Goal: Task Accomplishment & Management: Manage account settings

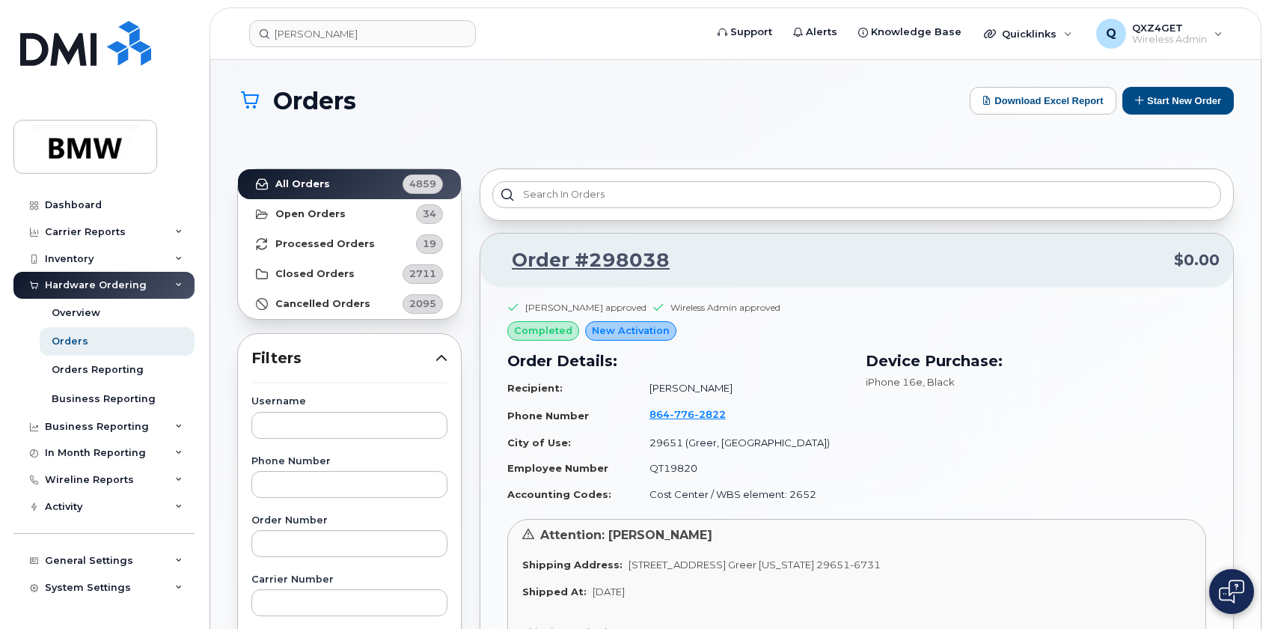
scroll to position [171, 0]
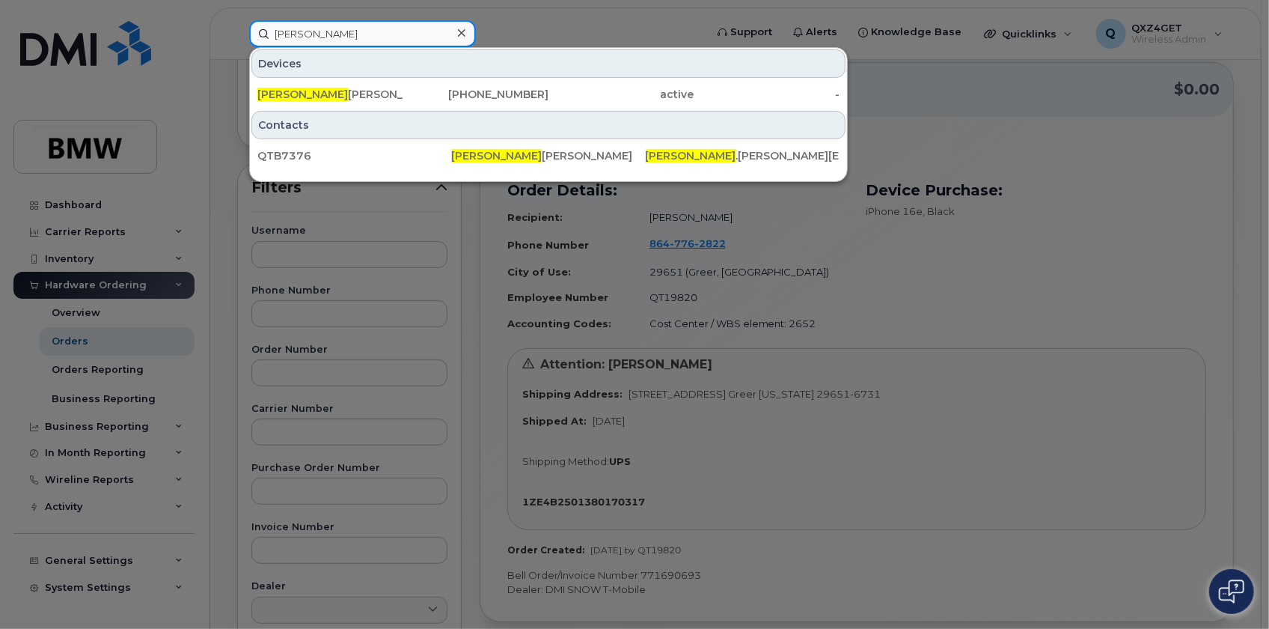
click at [313, 24] on input "marlyn" at bounding box center [362, 33] width 227 height 27
type input "m"
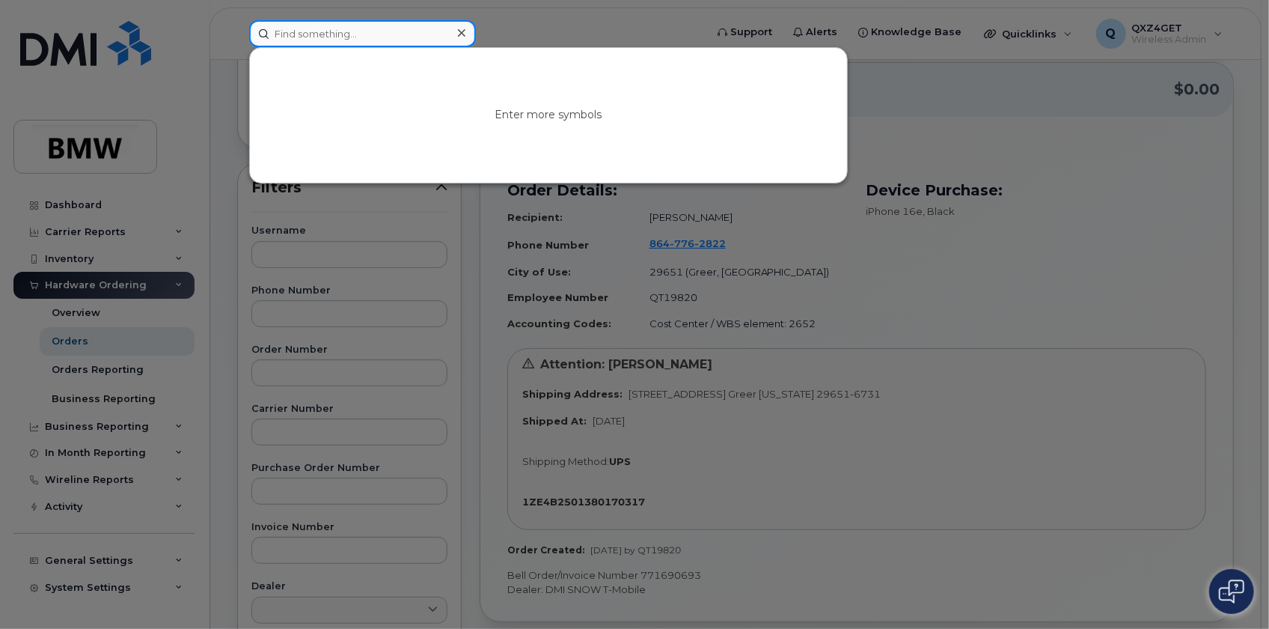
click at [344, 43] on input at bounding box center [362, 33] width 227 height 27
click at [353, 39] on input at bounding box center [362, 33] width 227 height 27
paste input "Christian.Hinkelmann@bmw.de"
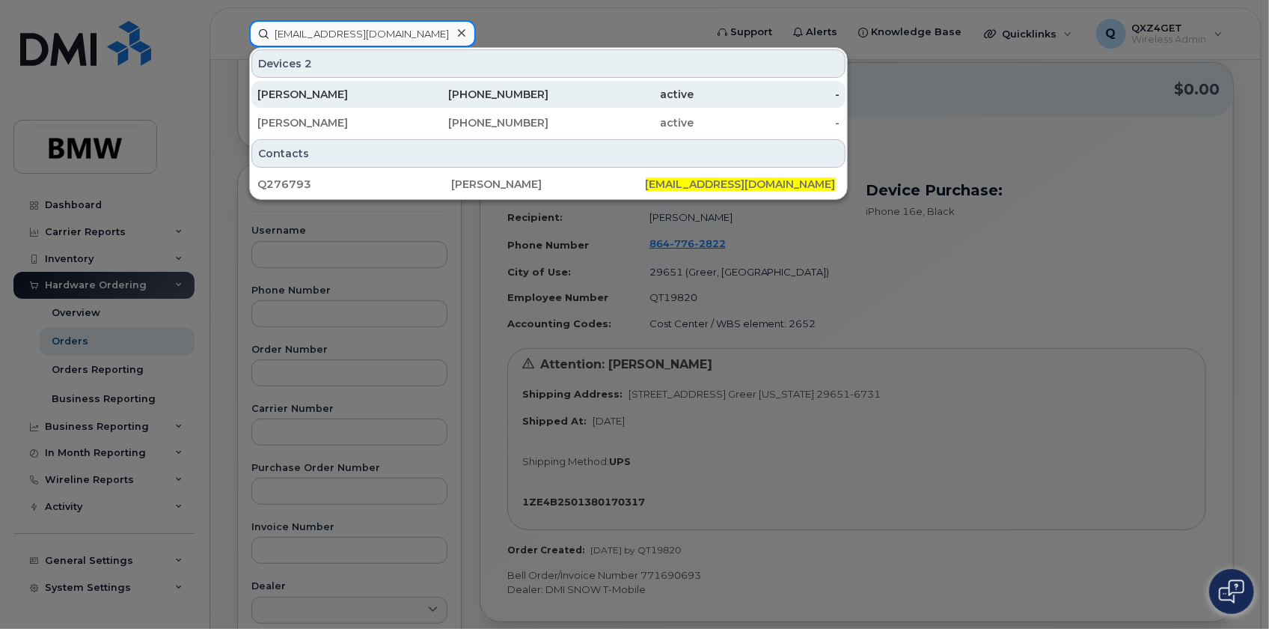
type input "Christian.Hinkelmann@bmw.de"
click at [299, 92] on div "Hinkelmann, Christian" at bounding box center [330, 94] width 146 height 15
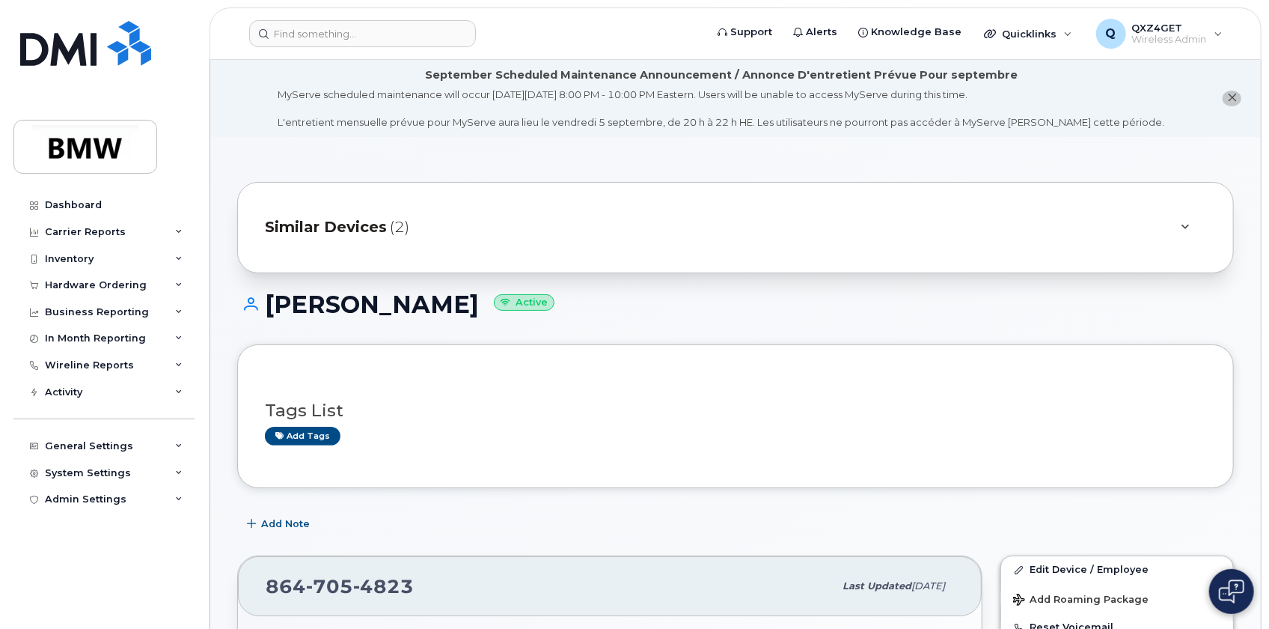
click at [344, 219] on span "Similar Devices" at bounding box center [326, 227] width 122 height 22
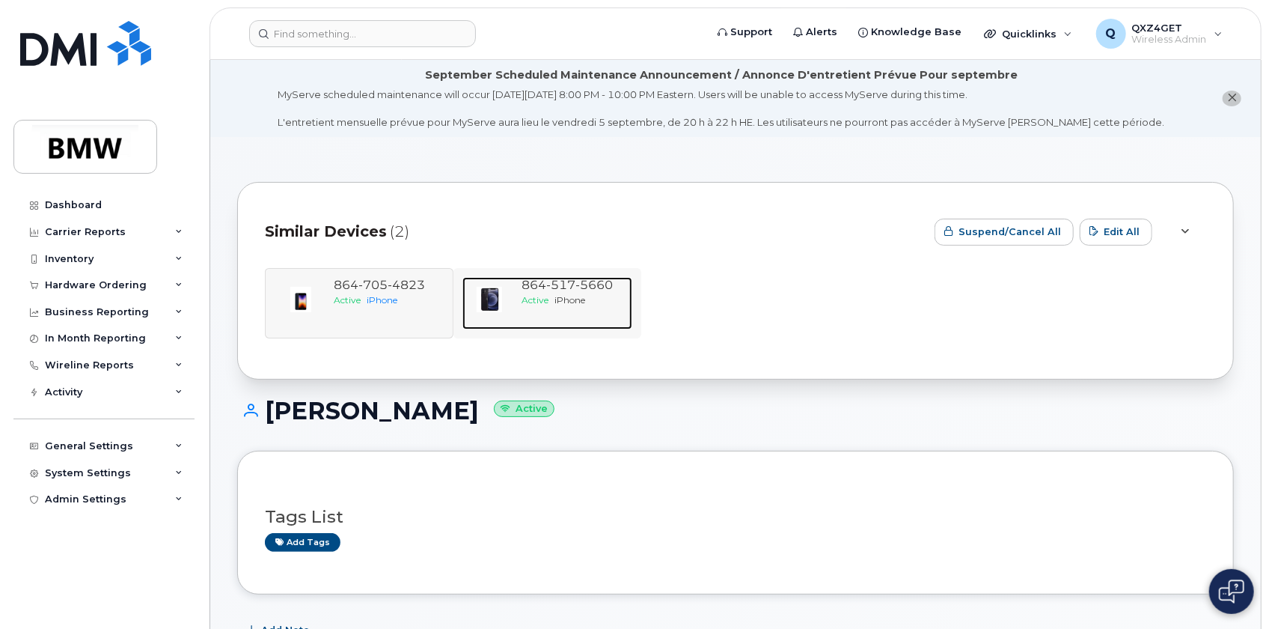
click at [558, 298] on span "iPhone" at bounding box center [570, 299] width 31 height 11
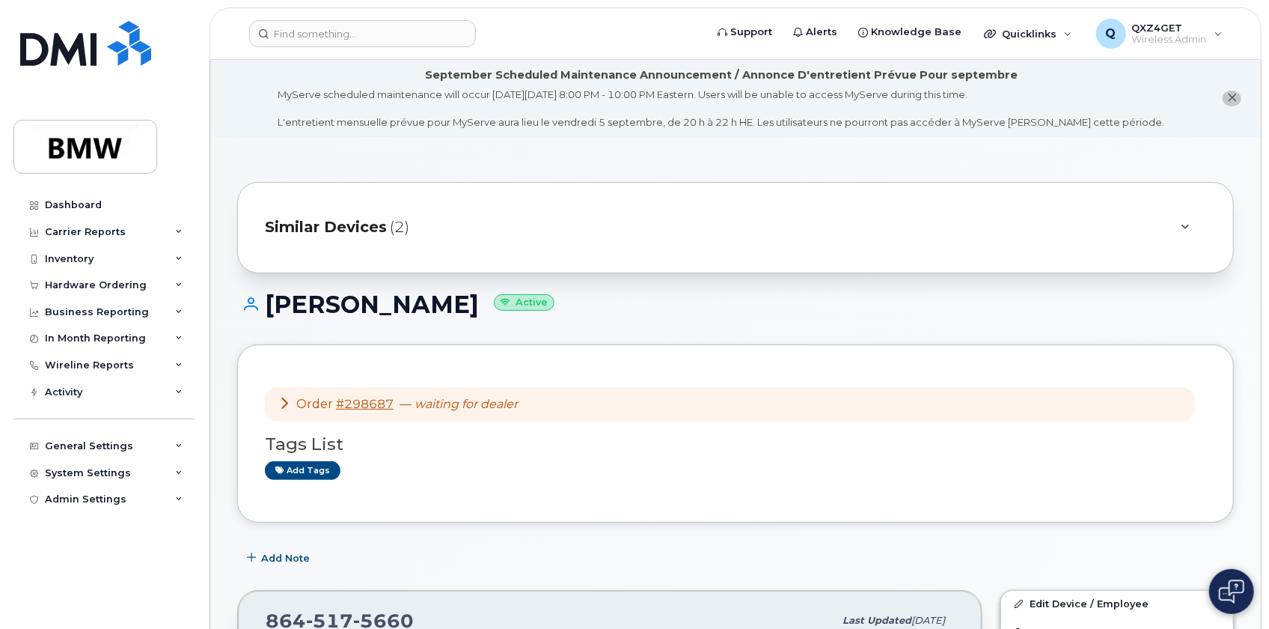
click at [390, 231] on span "(2)" at bounding box center [399, 227] width 19 height 22
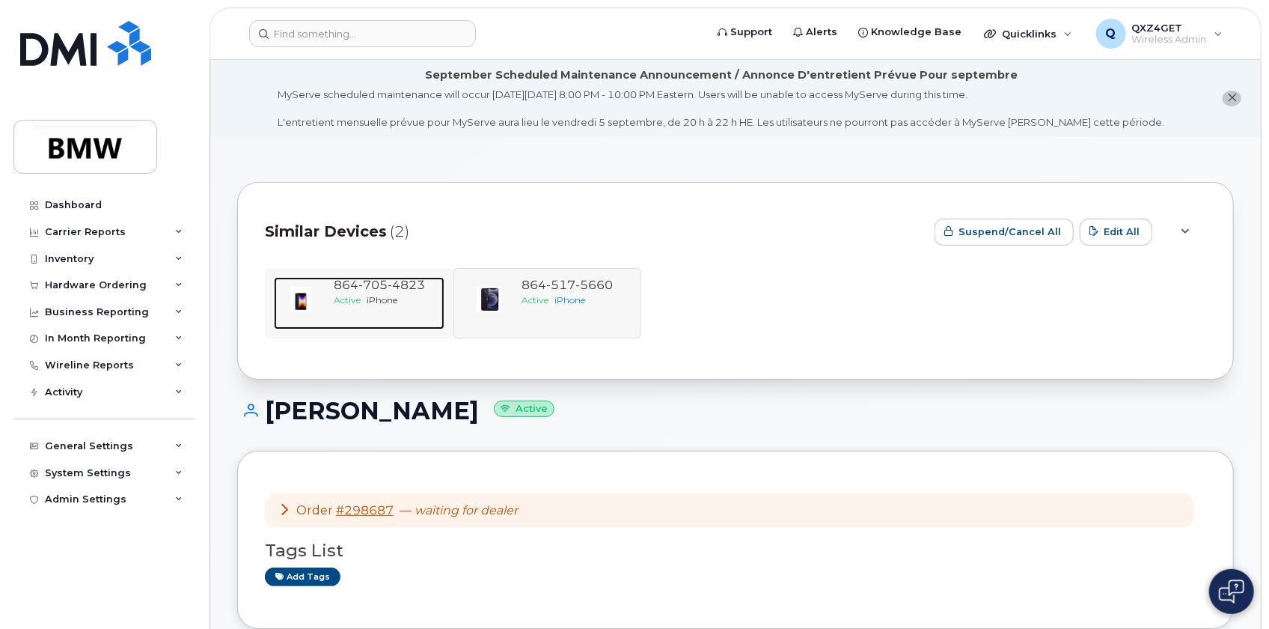
click at [388, 281] on span "705" at bounding box center [406, 285] width 37 height 14
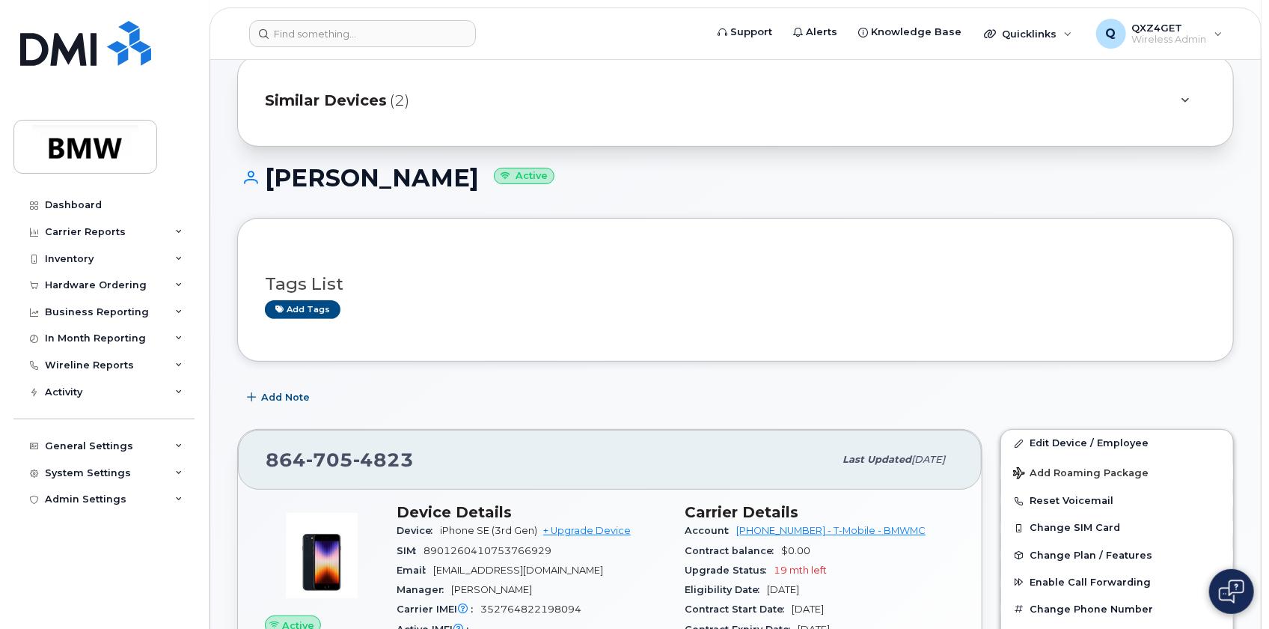
scroll to position [109, 0]
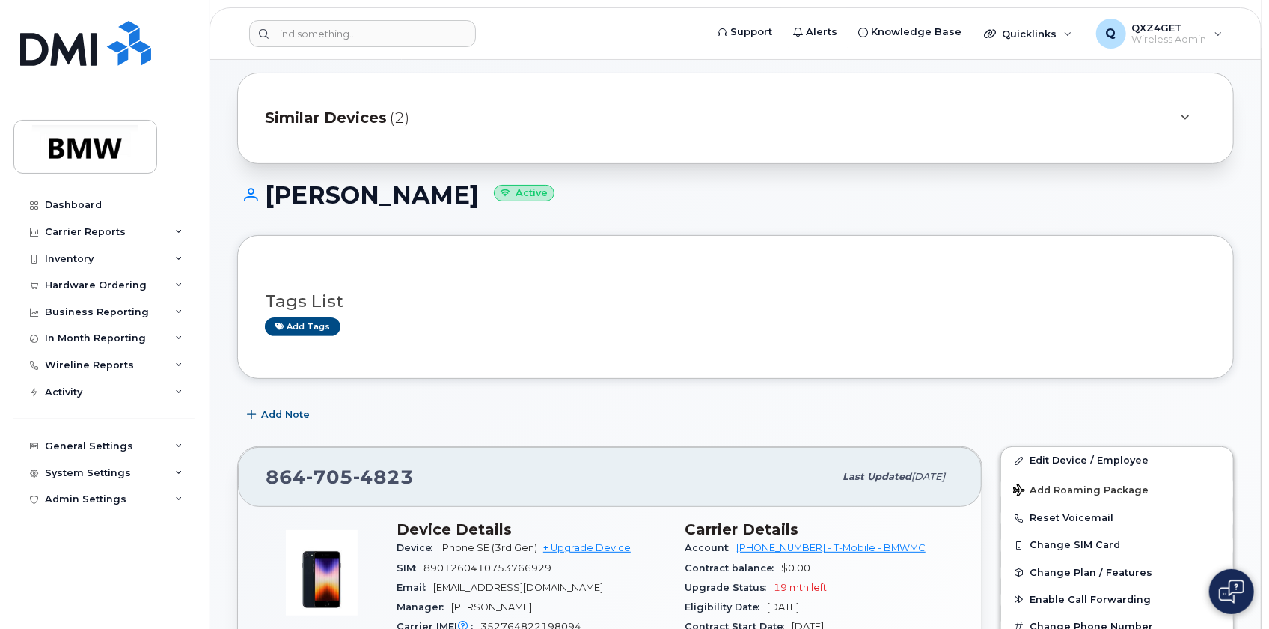
click at [365, 117] on span "Similar Devices" at bounding box center [326, 118] width 122 height 22
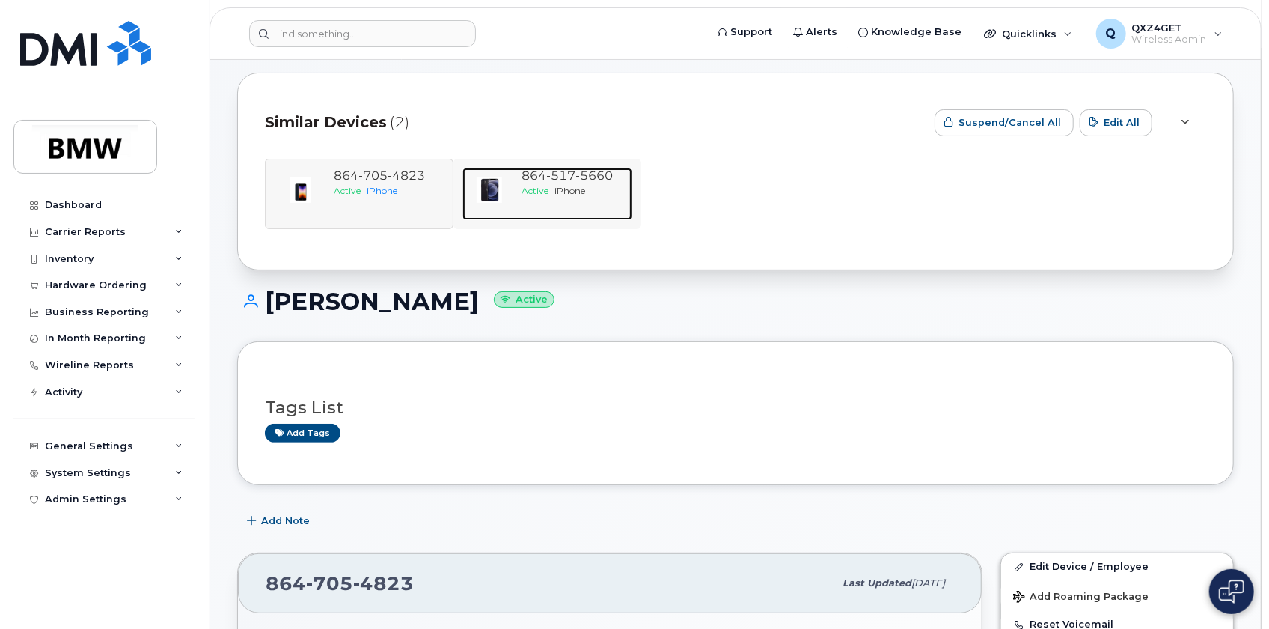
click at [576, 179] on span "517" at bounding box center [594, 175] width 37 height 14
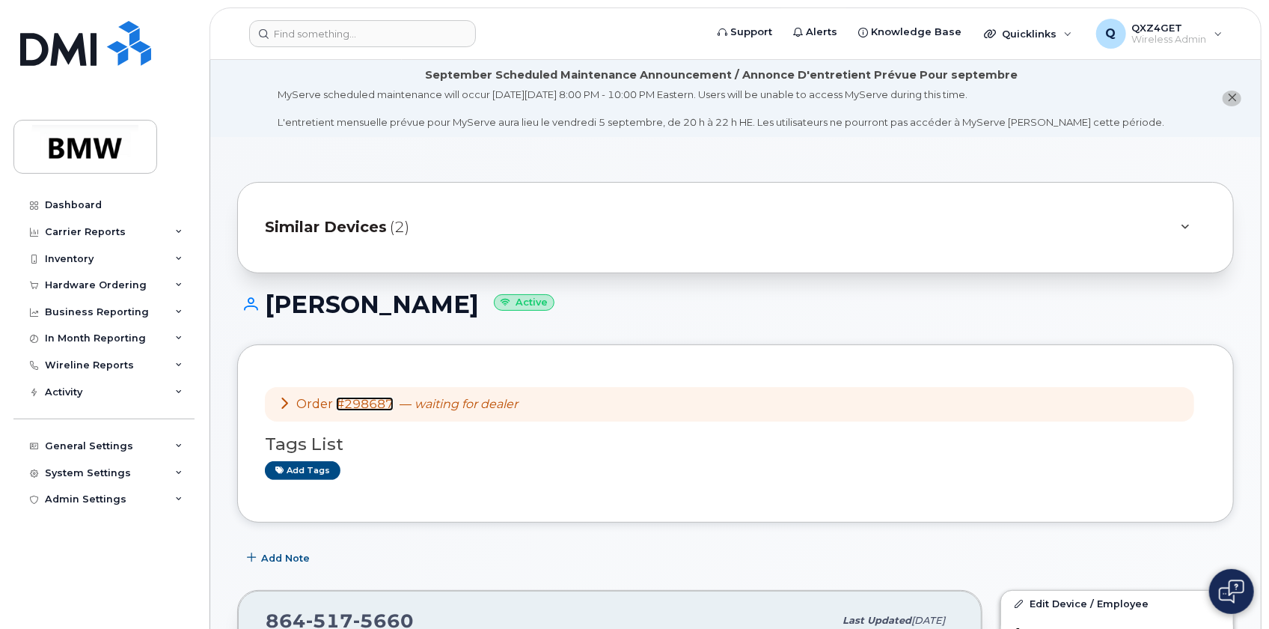
click at [374, 404] on link "#298687" at bounding box center [365, 404] width 58 height 14
click at [128, 287] on div "Hardware Ordering" at bounding box center [96, 285] width 102 height 12
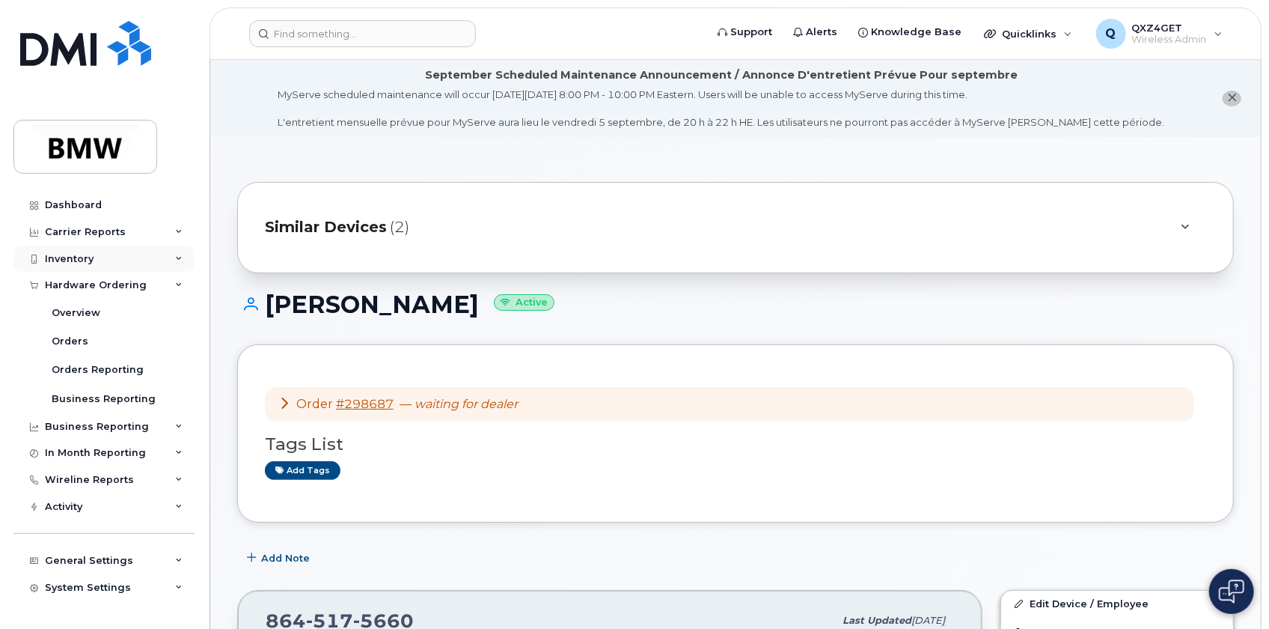
click at [82, 258] on div "Inventory" at bounding box center [69, 259] width 49 height 12
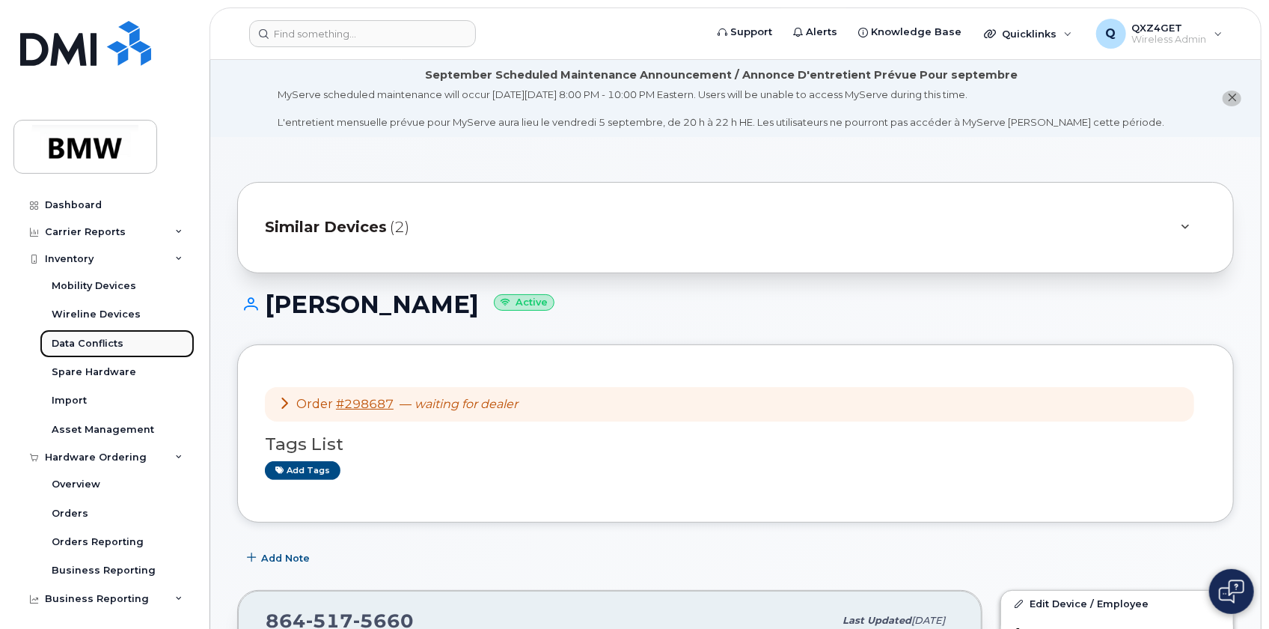
click at [88, 343] on div "Data Conflicts" at bounding box center [88, 343] width 72 height 13
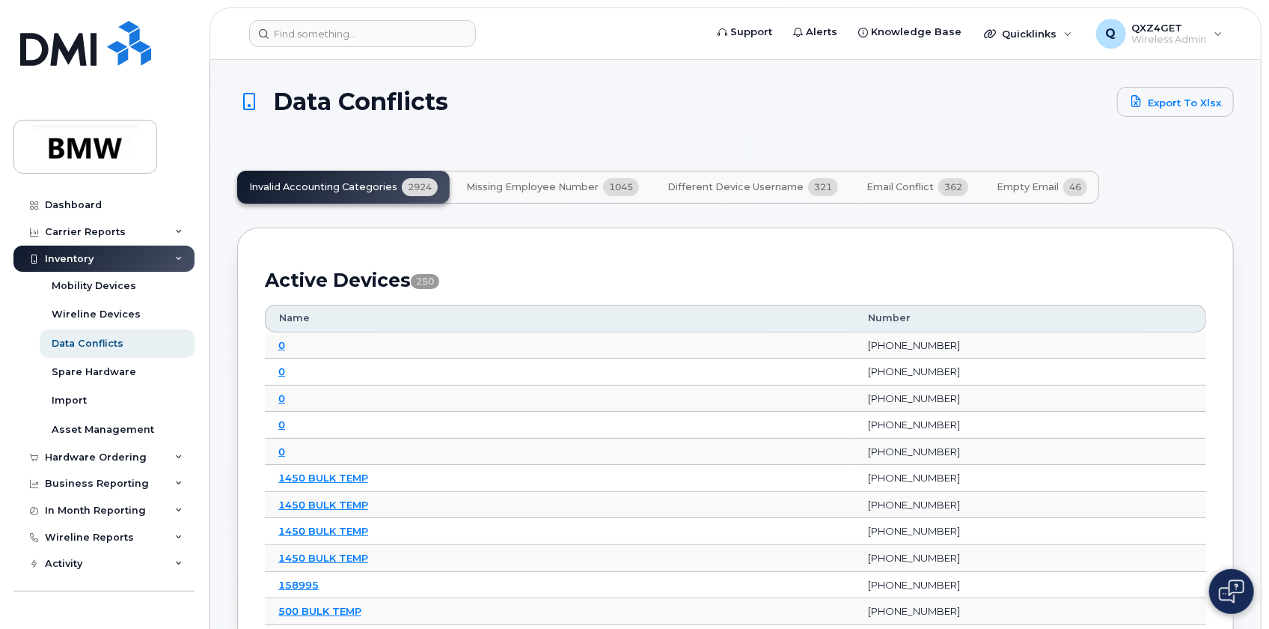
click at [721, 186] on span "Different Device Username" at bounding box center [736, 187] width 136 height 12
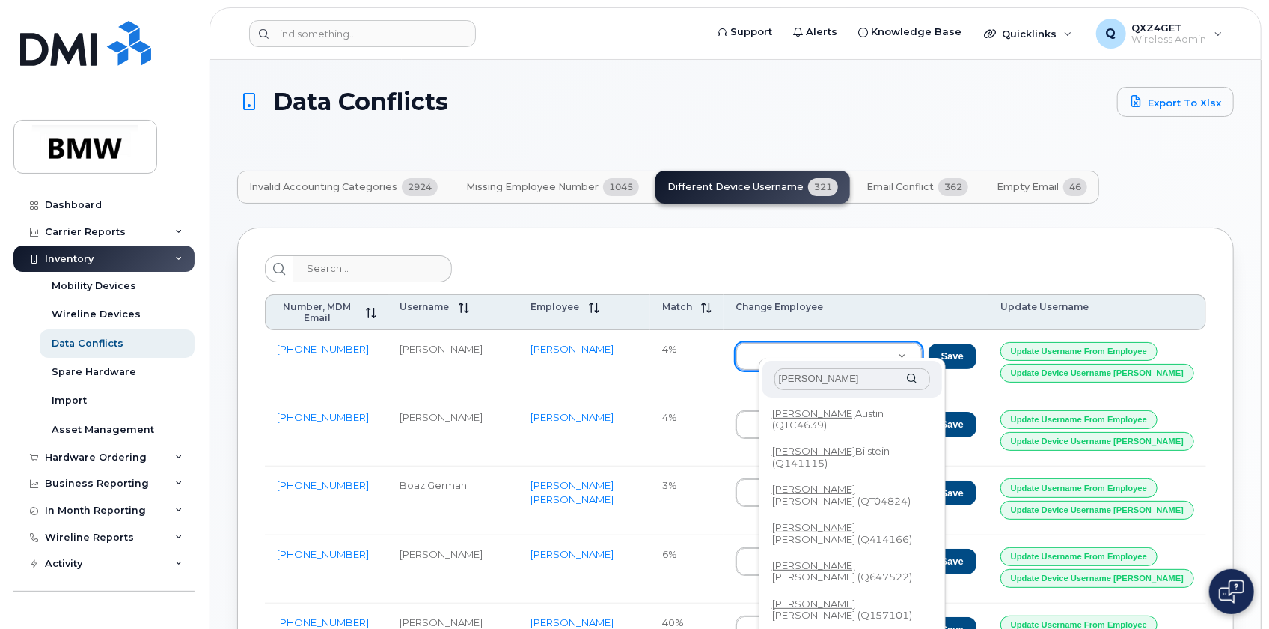
type input "Oliver Kle"
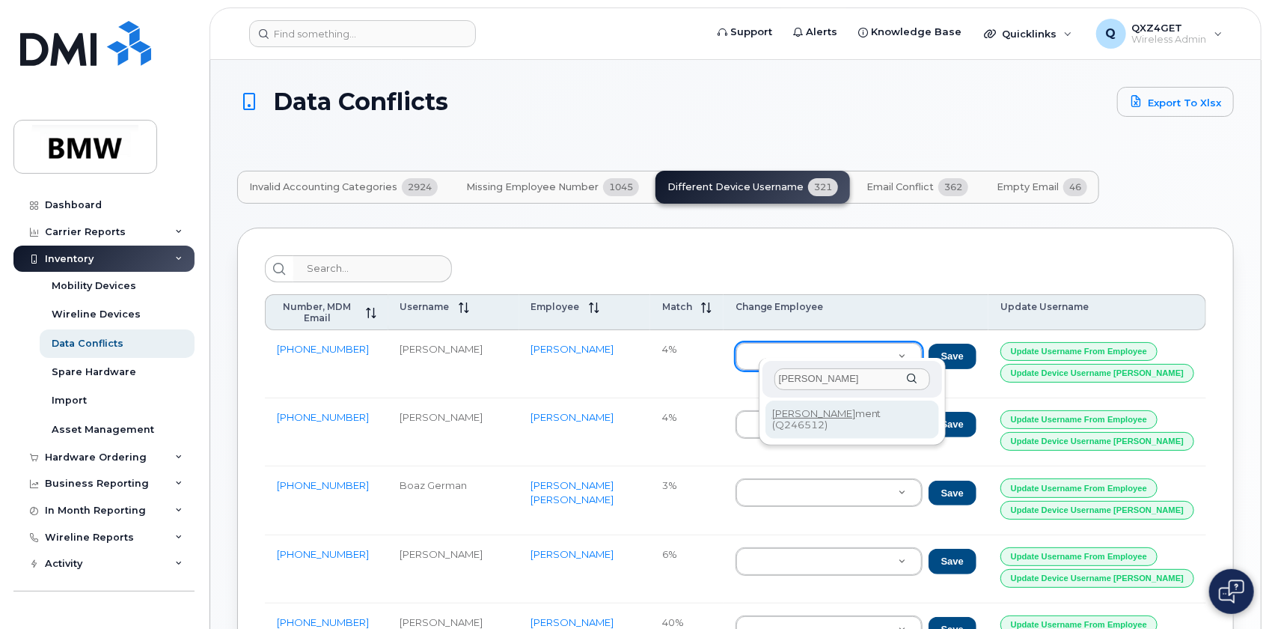
type input "Q246512"
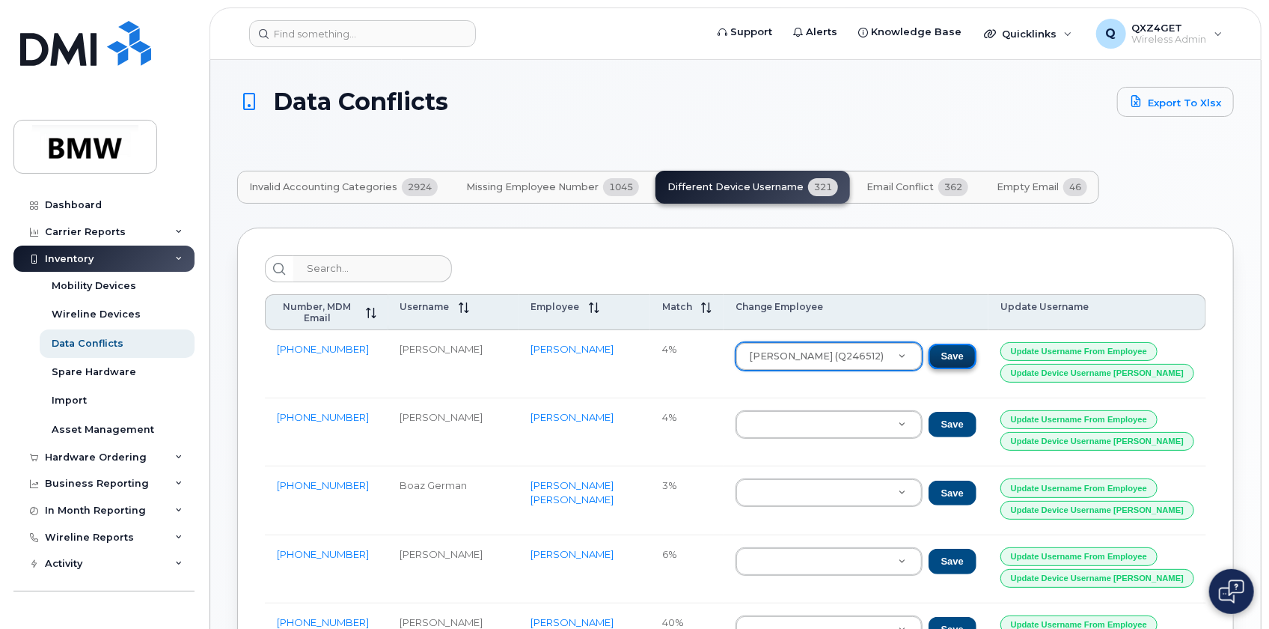
click at [975, 344] on button "Save" at bounding box center [953, 356] width 48 height 25
drag, startPoint x: 91, startPoint y: 257, endPoint x: 159, endPoint y: 189, distance: 96.3
click at [159, 189] on div "Dashboard Carrier Reports Monthly Billing Data Daily Data Pooling Data Behavior…" at bounding box center [101, 314] width 203 height 629
drag, startPoint x: 360, startPoint y: 342, endPoint x: 275, endPoint y: 341, distance: 84.6
click at [275, 341] on td "864-907-8222" at bounding box center [326, 364] width 123 height 68
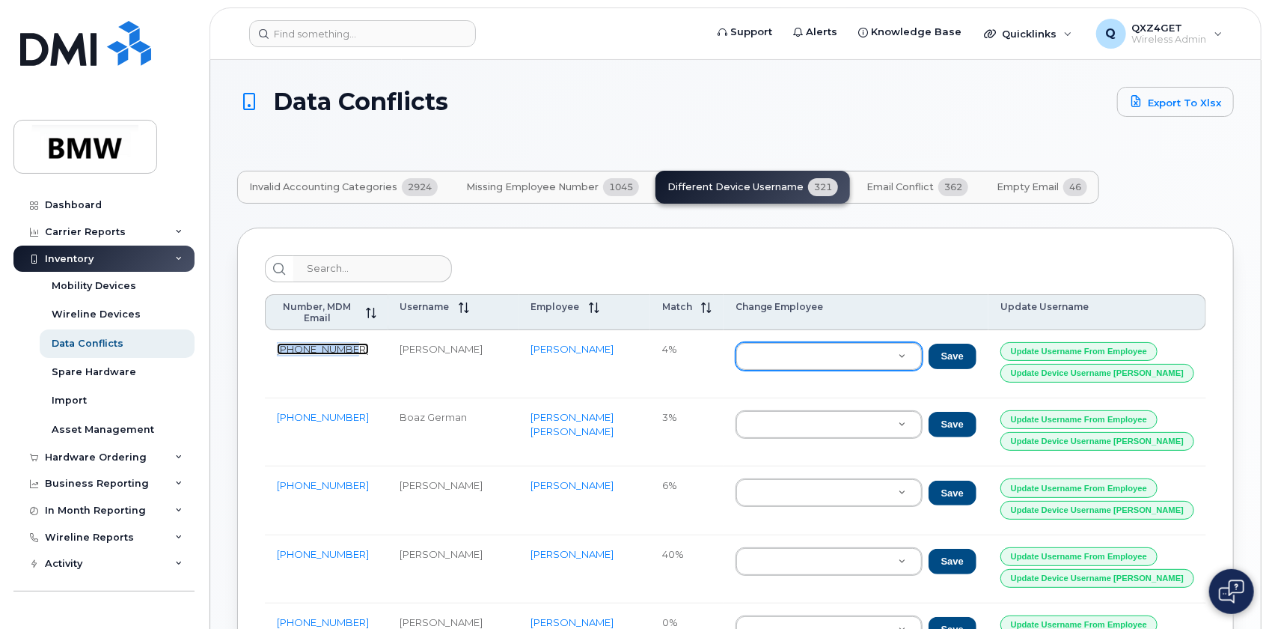
copy link "864-907-8222"
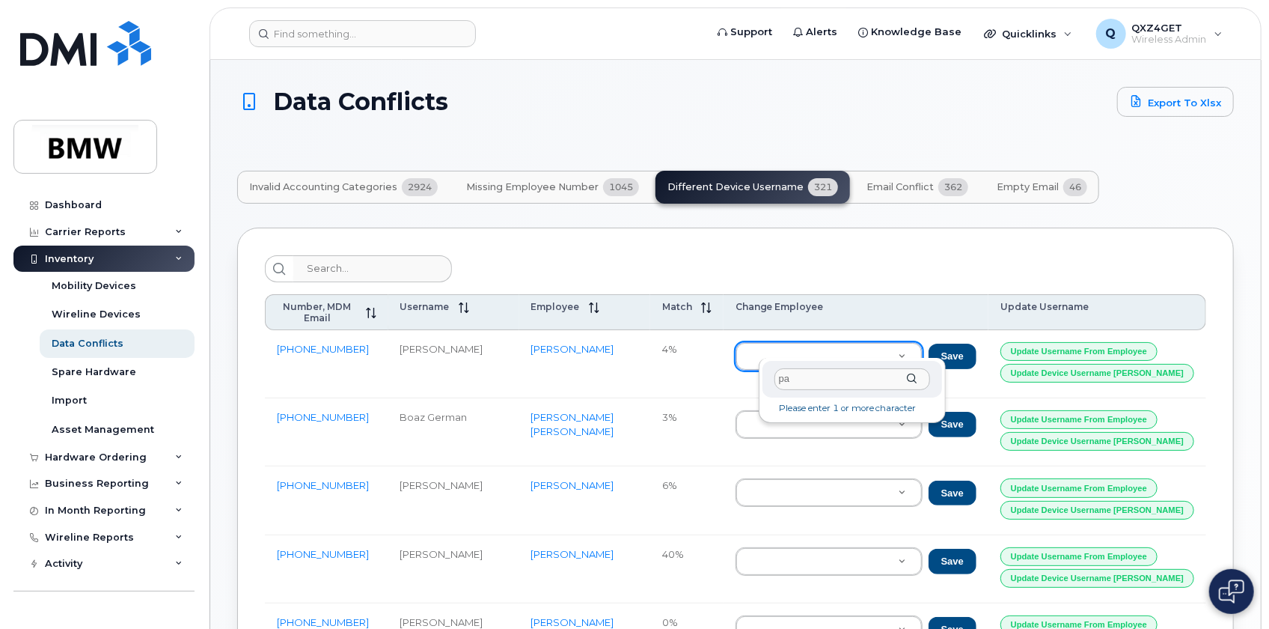
type input "pa"
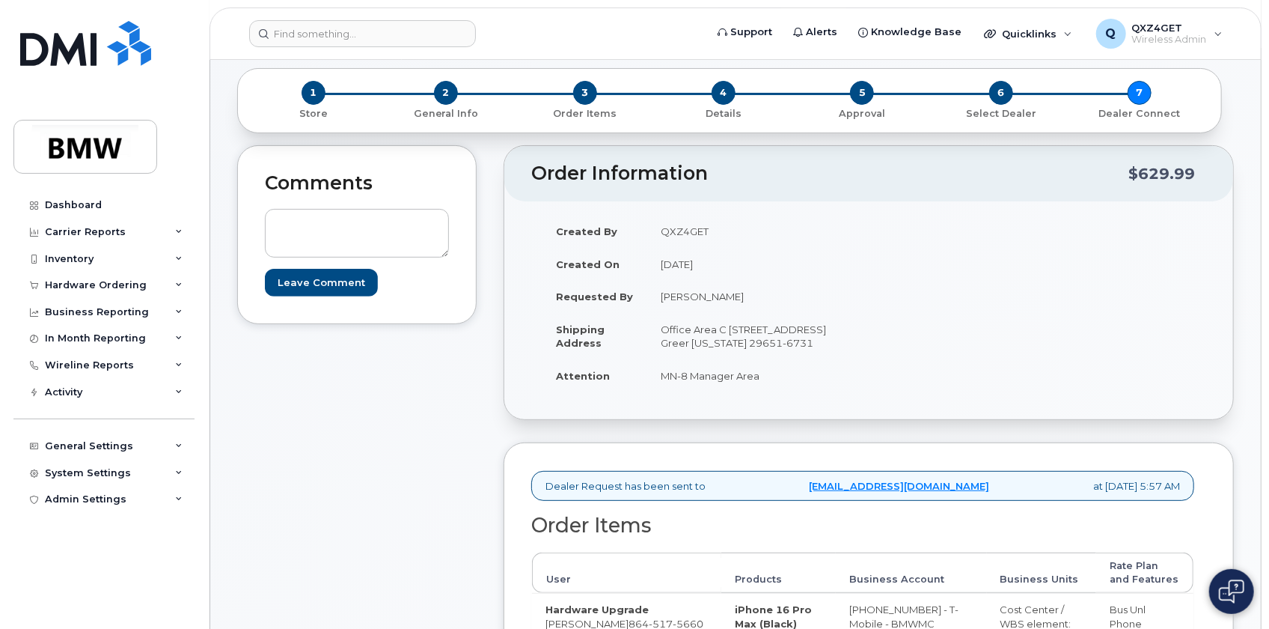
scroll to position [67, 0]
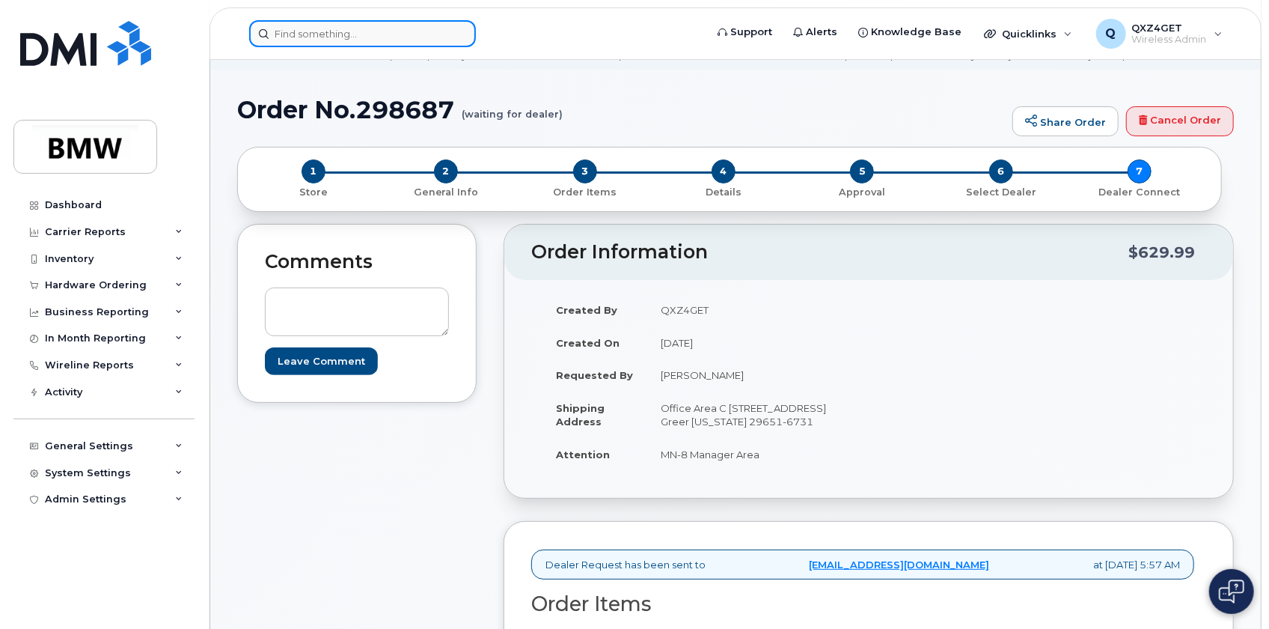
click at [290, 40] on input at bounding box center [362, 33] width 227 height 27
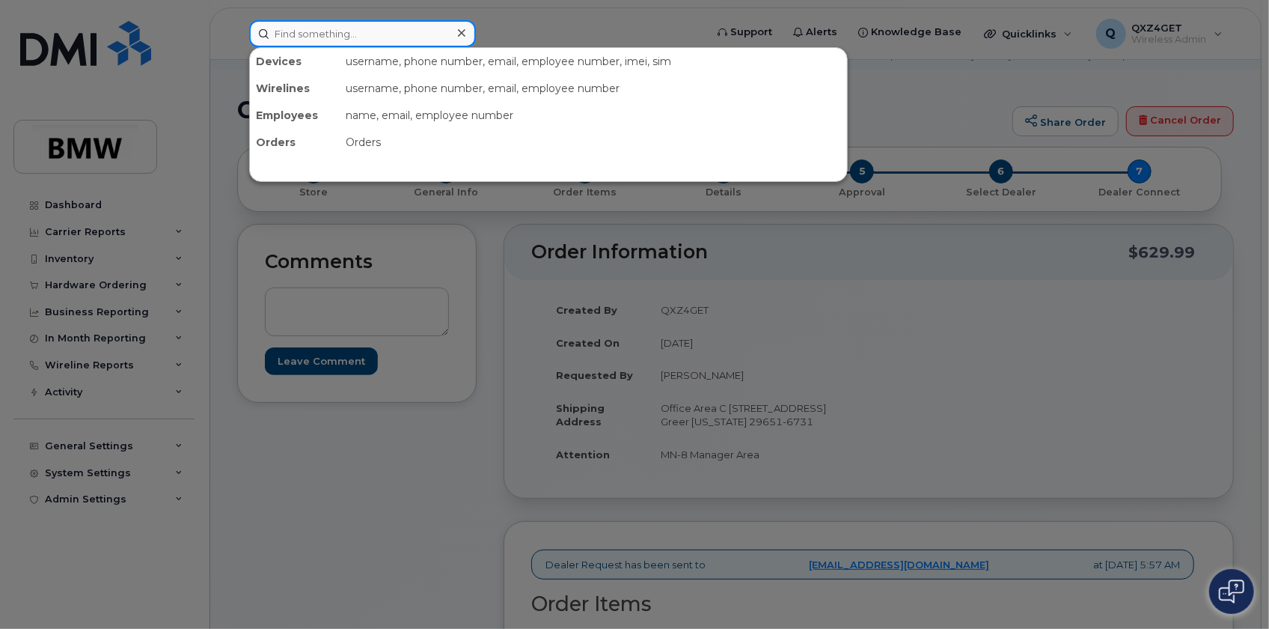
paste input "tawanda.murray@bmwmc.com"
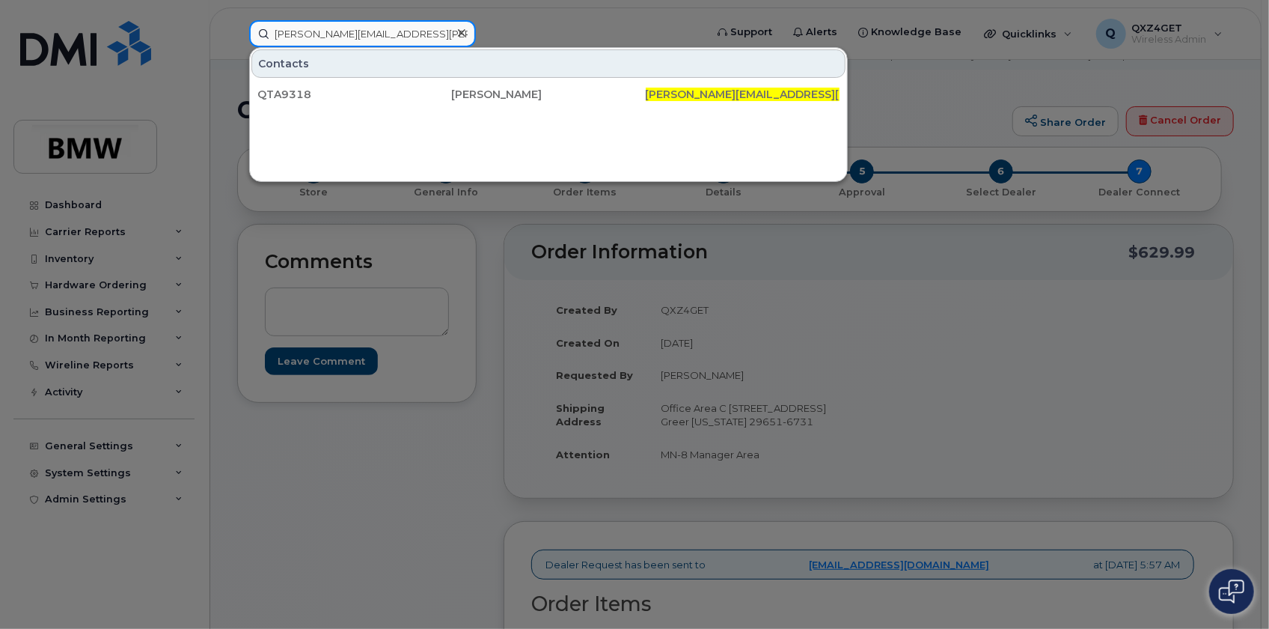
type input "tawanda.murray@bmwmc.com"
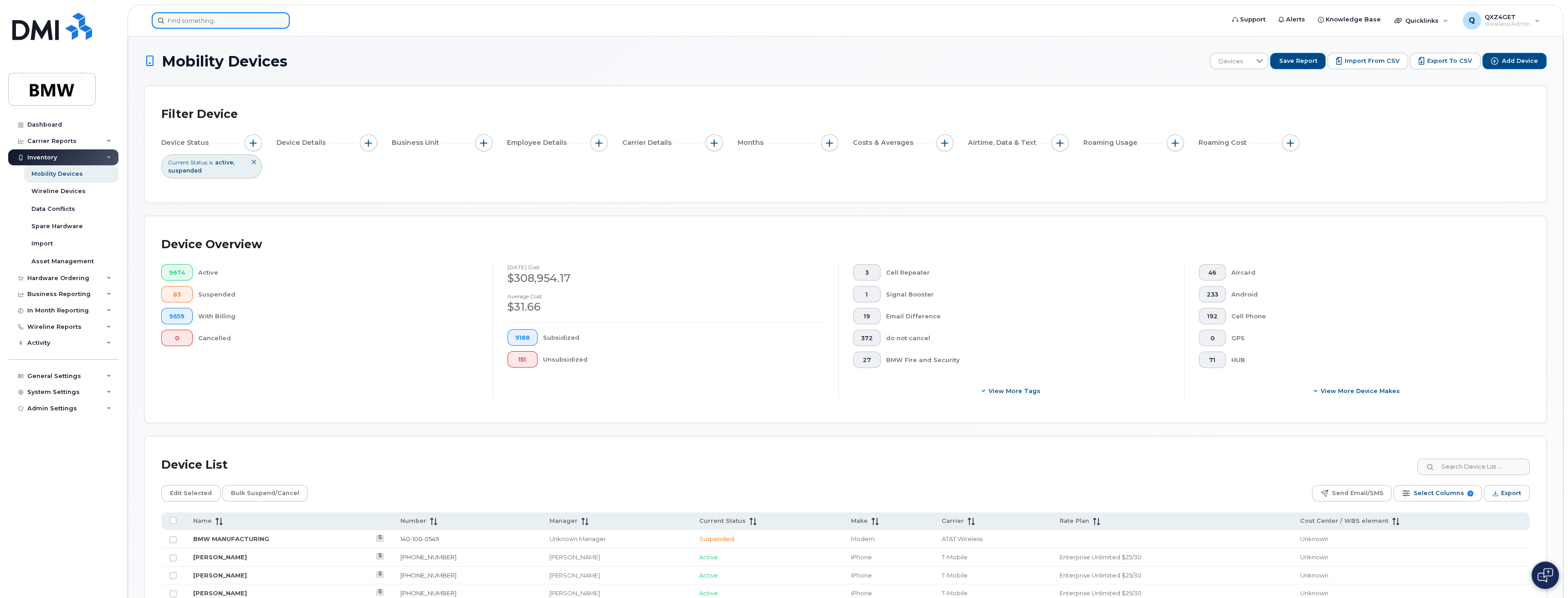
click at [180, 18] on input at bounding box center [220, 20] width 138 height 16
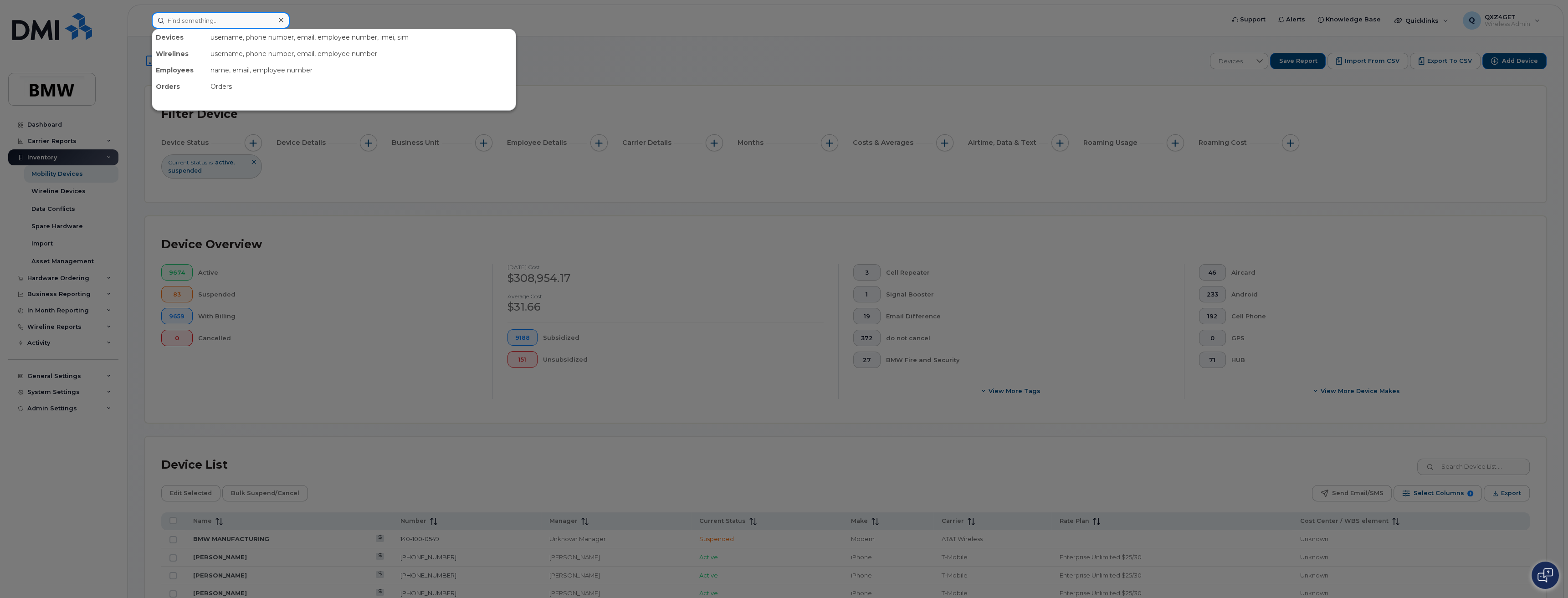
paste input "864-907-8222"
type input "864-907-8222"
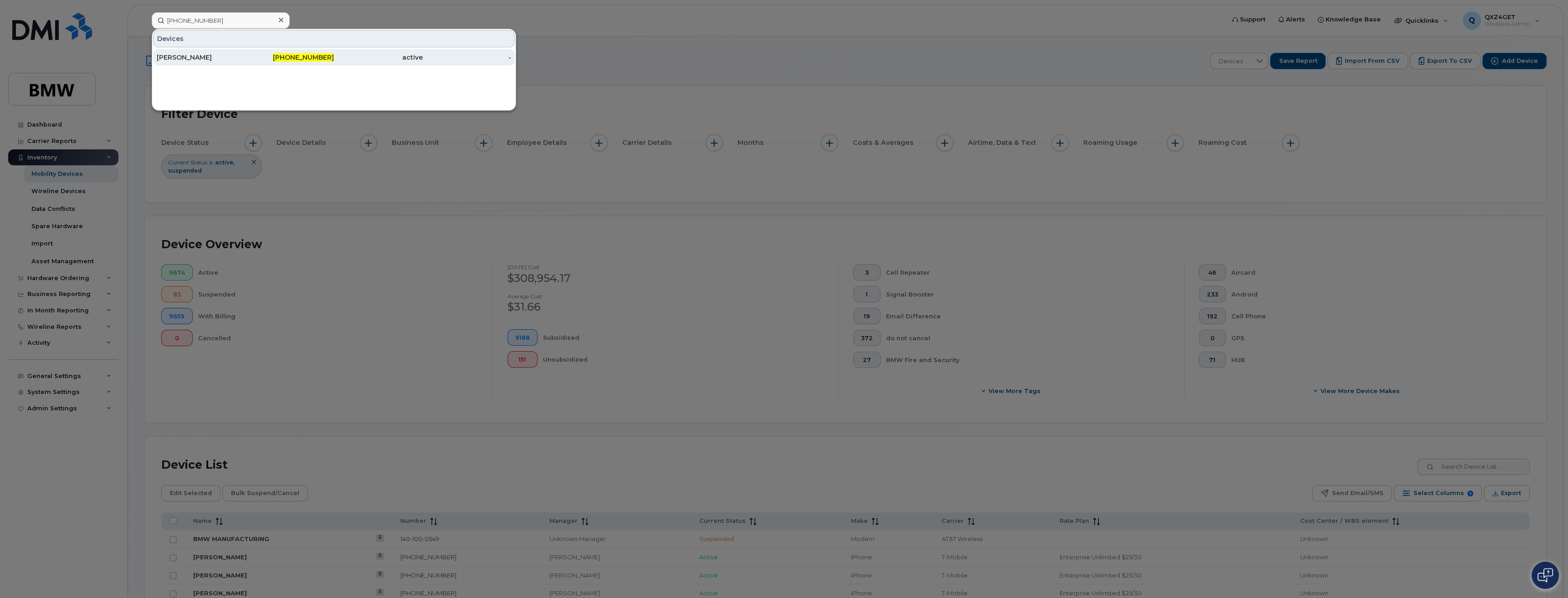
click at [186, 58] on div "[PERSON_NAME]" at bounding box center [201, 57] width 89 height 9
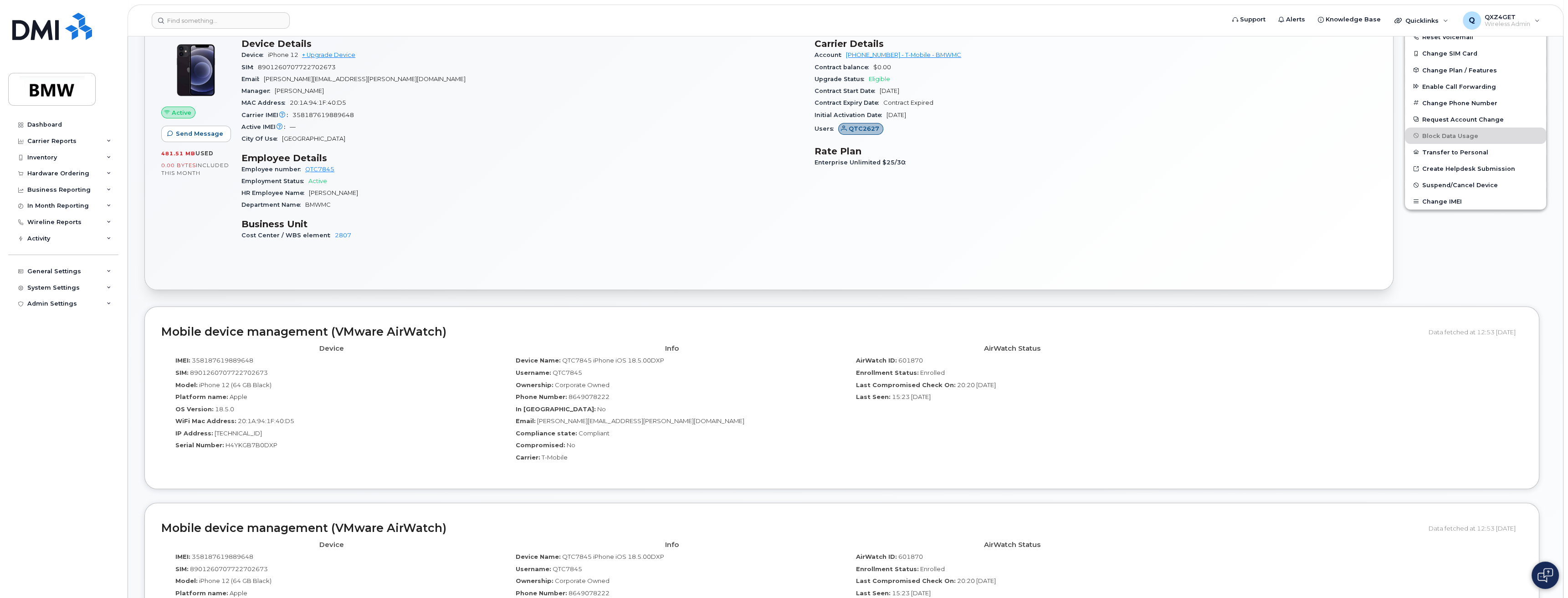
scroll to position [282, 0]
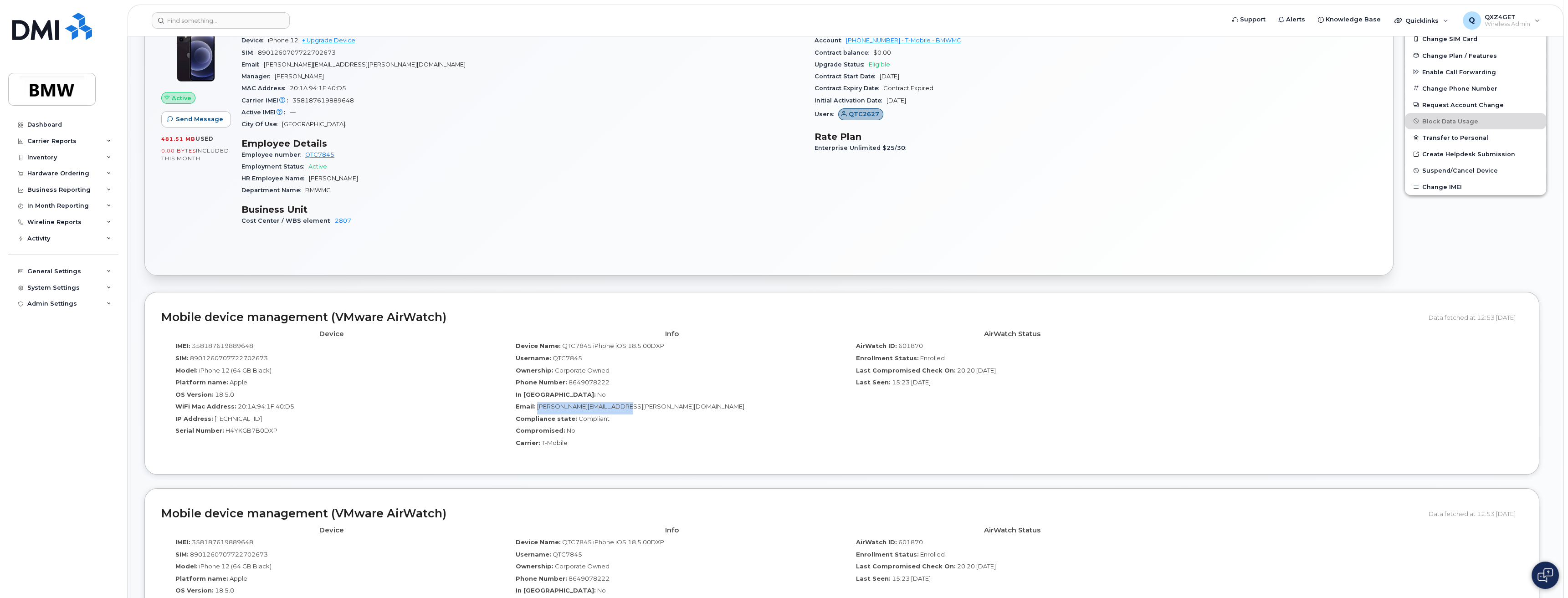
drag, startPoint x: 629, startPoint y: 405, endPoint x: 537, endPoint y: 408, distance: 92.0
click at [537, 408] on div "Email: Patrick.Robison@bmwmc.com" at bounding box center [671, 408] width 327 height 12
copy span "Patrick.Robison@bmwmc.com"
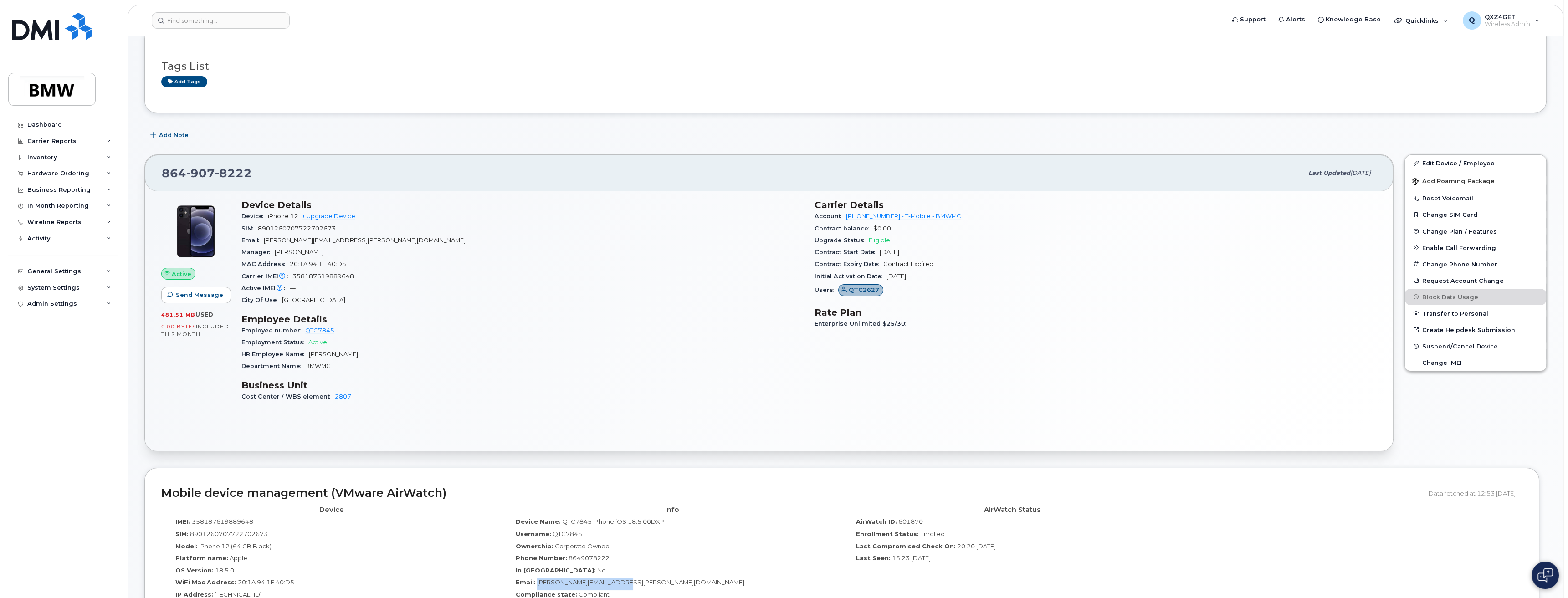
scroll to position [75, 0]
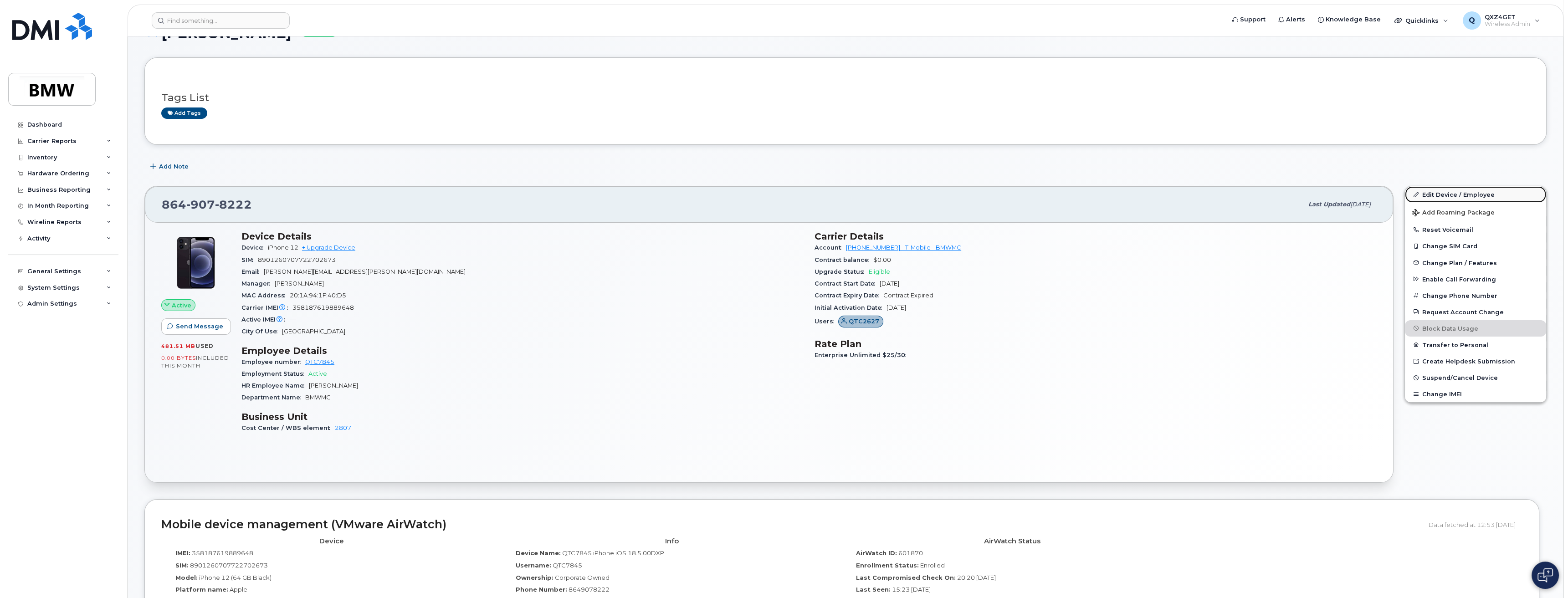
click at [1437, 195] on link "Edit Device / Employee" at bounding box center [1475, 194] width 141 height 16
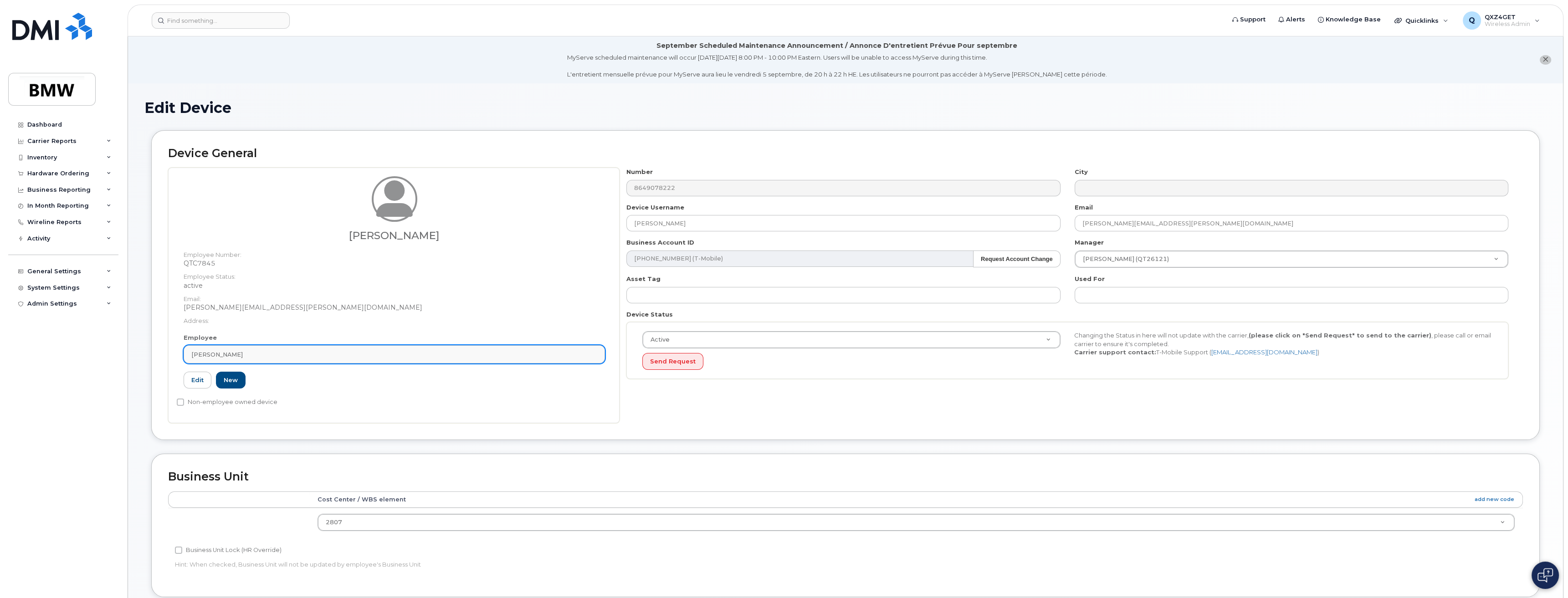
click at [270, 353] on div "[PERSON_NAME]" at bounding box center [394, 355] width 406 height 9
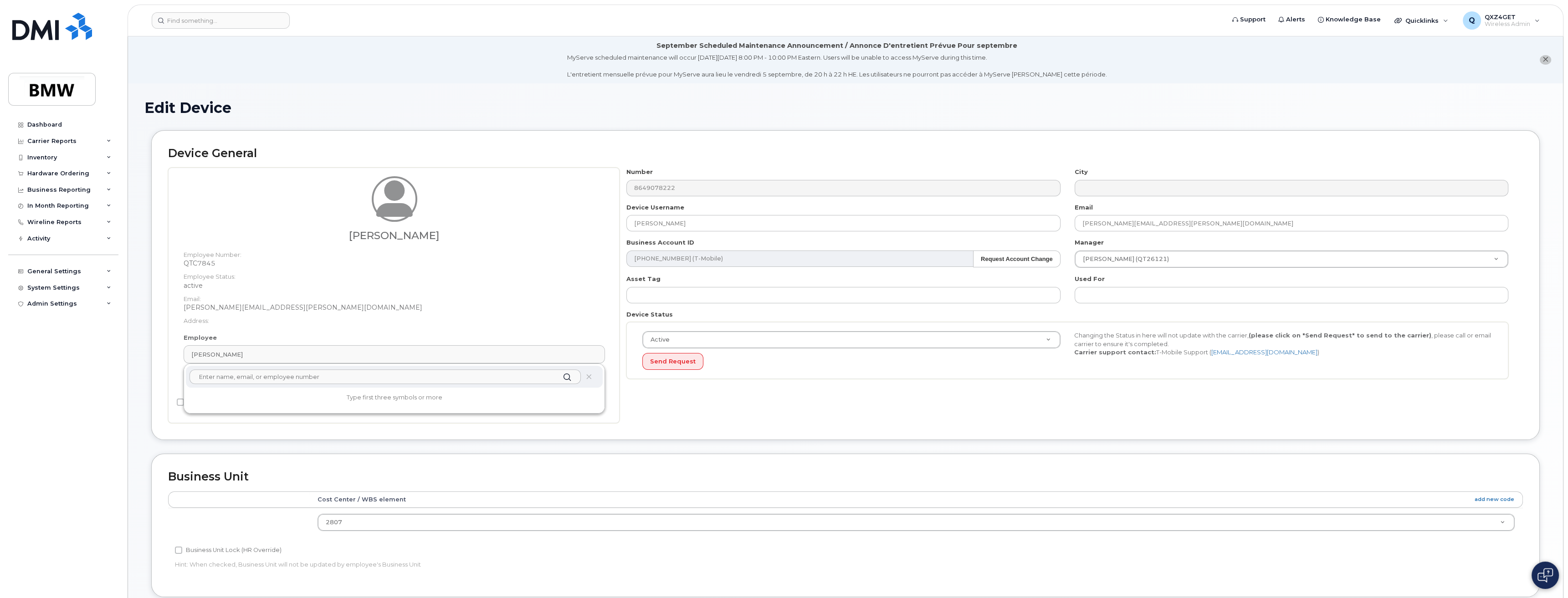
click at [260, 378] on input "text" at bounding box center [385, 377] width 391 height 15
paste input "Patrick.Robison@bmwmc.com"
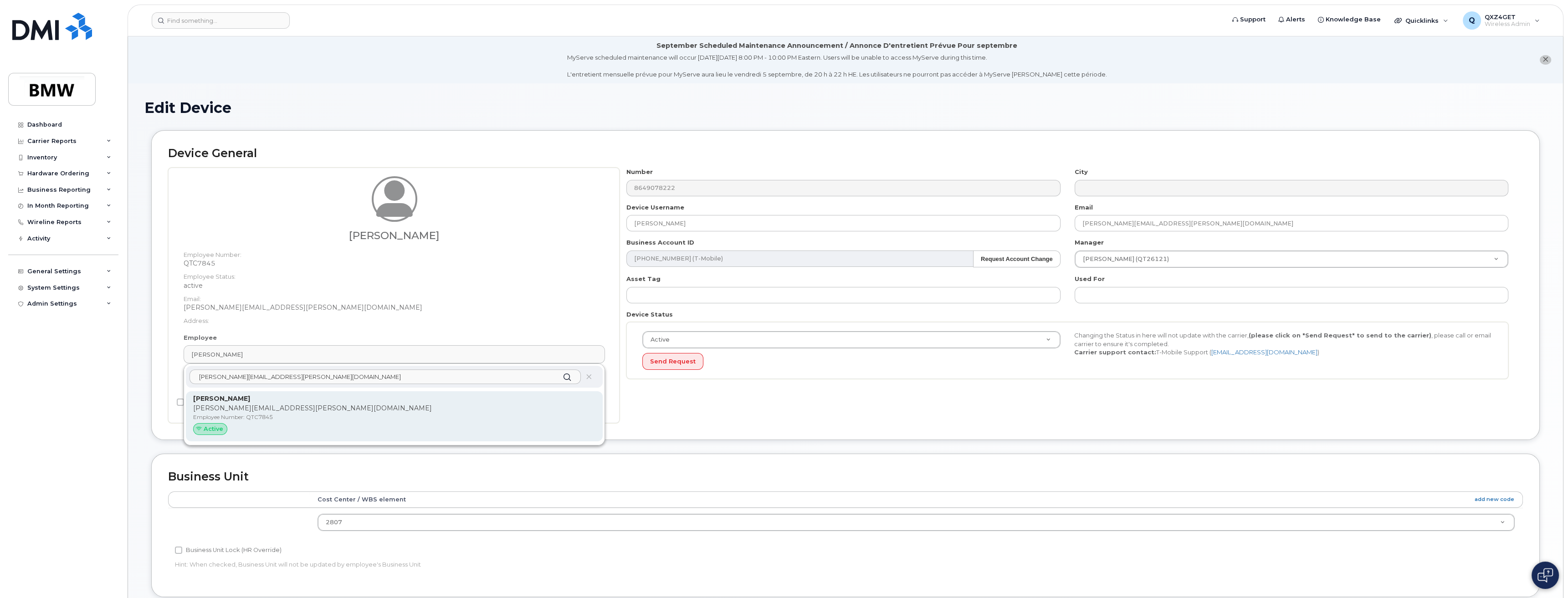
type input "Patrick.Robison@bmwmc.com"
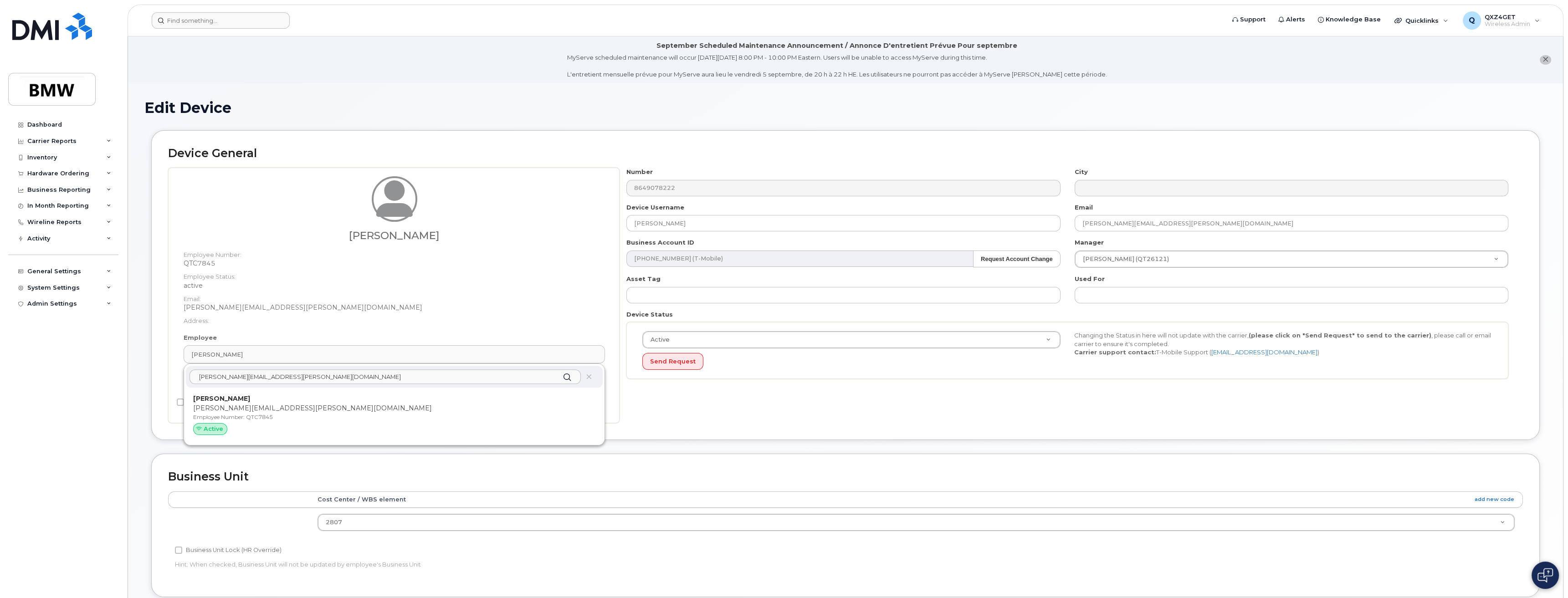
drag, startPoint x: 238, startPoint y: 406, endPoint x: 828, endPoint y: 23, distance: 703.4
click at [240, 406] on p "patrick.robison@bmwmc.com" at bounding box center [394, 408] width 402 height 10
type input "[PERSON_NAME]"
type input "14966875"
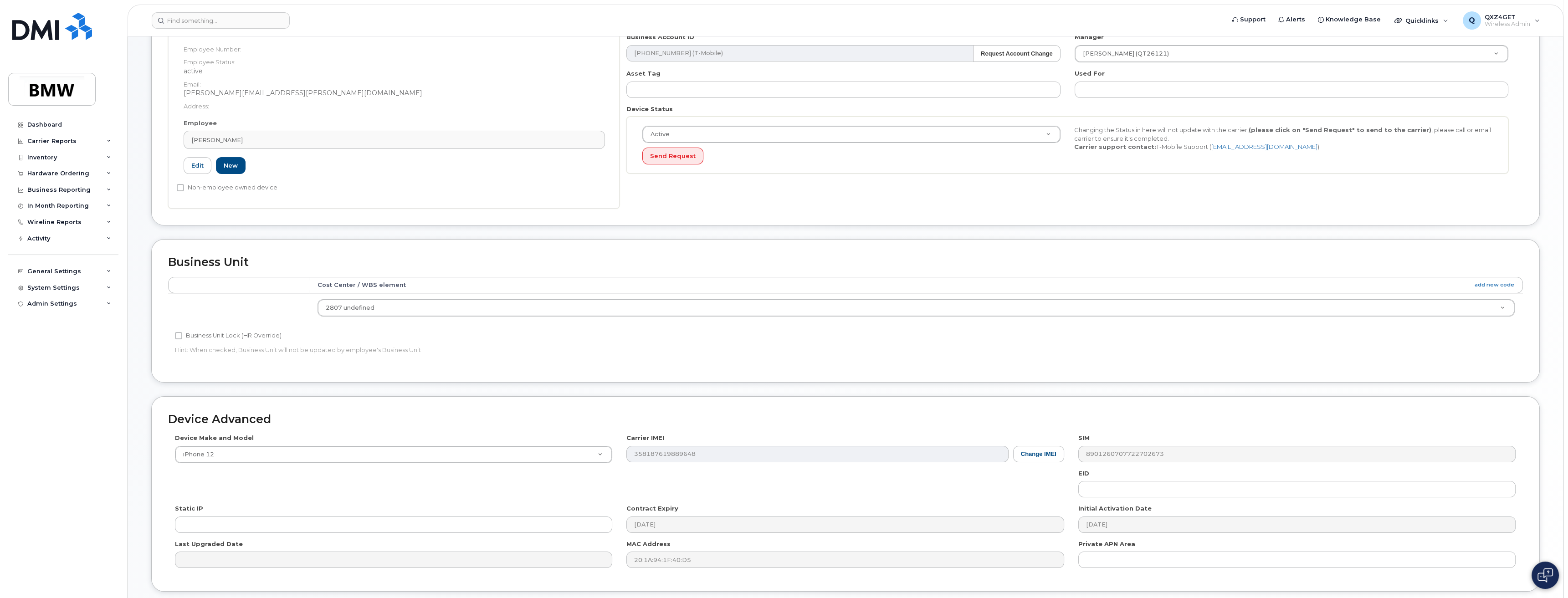
scroll to position [274, 0]
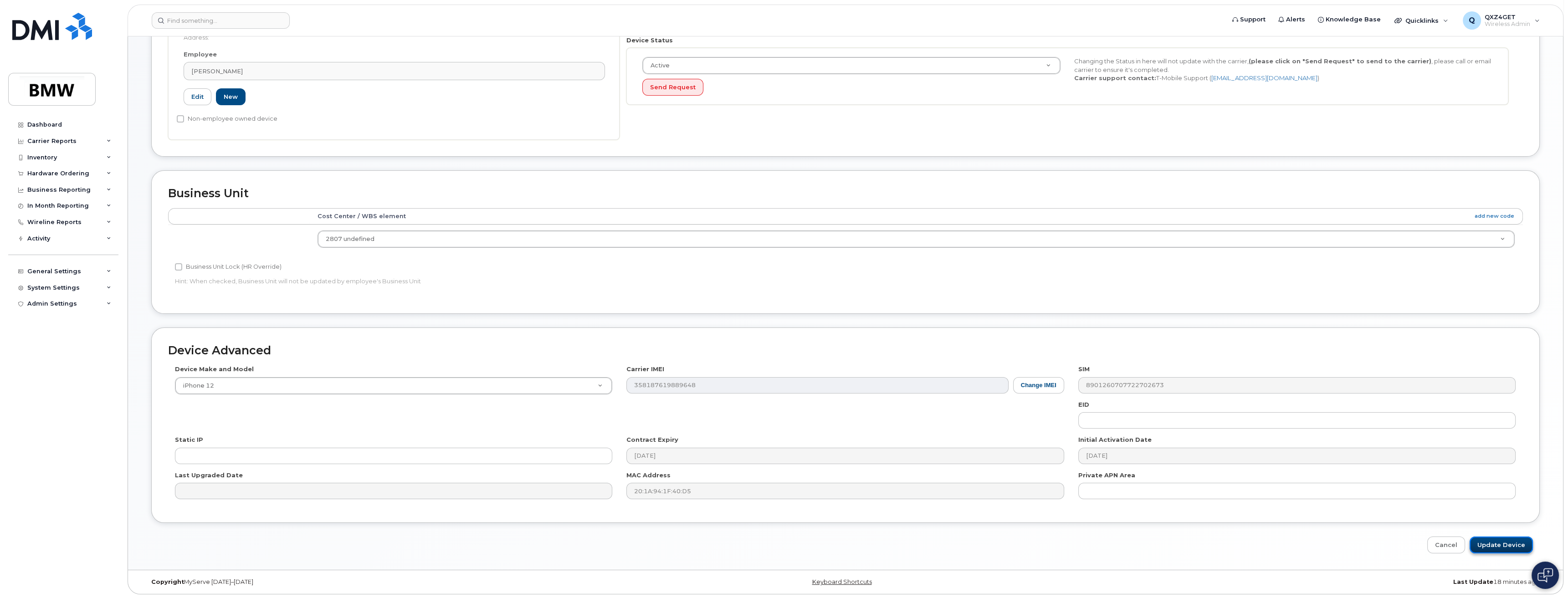
click at [1495, 540] on input "Update Device" at bounding box center [1501, 545] width 63 height 17
type input "Saving..."
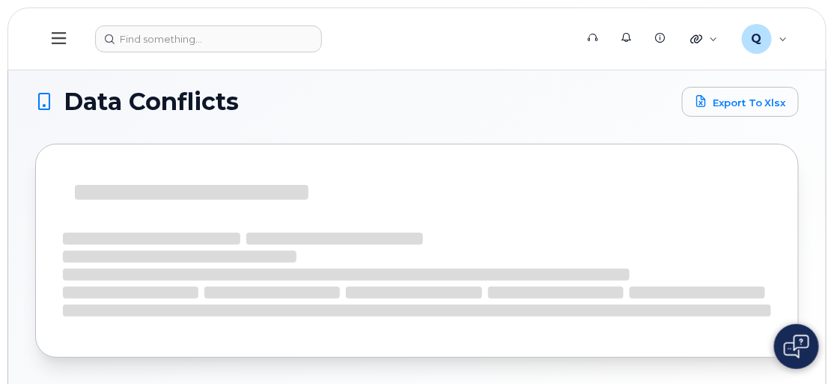
click at [58, 42] on icon at bounding box center [59, 38] width 14 height 12
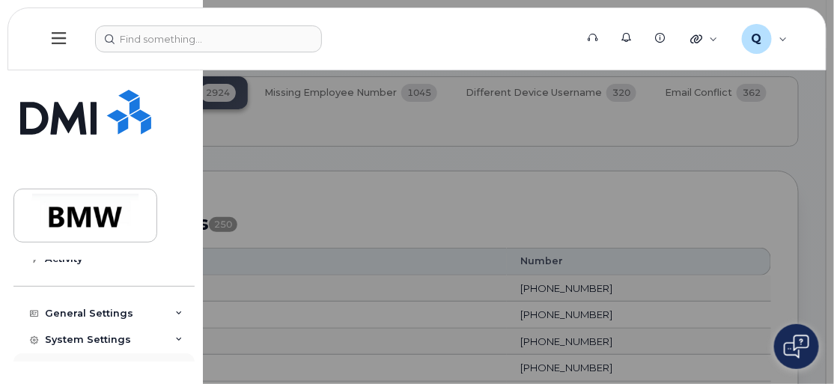
scroll to position [391, 0]
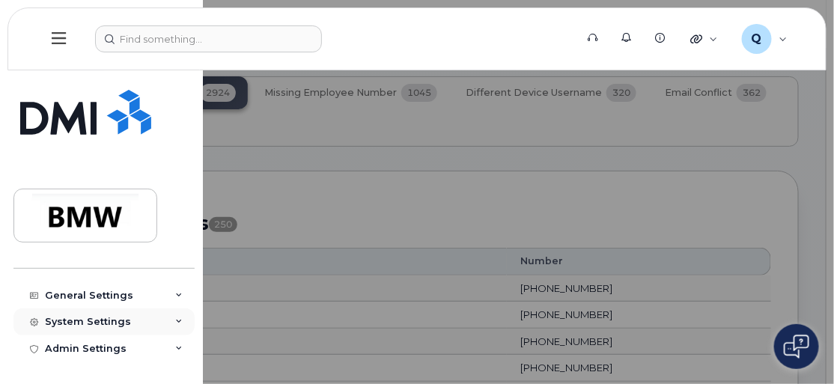
click at [82, 324] on div "System Settings" at bounding box center [88, 322] width 86 height 12
click at [94, 284] on div "General Settings" at bounding box center [103, 295] width 181 height 27
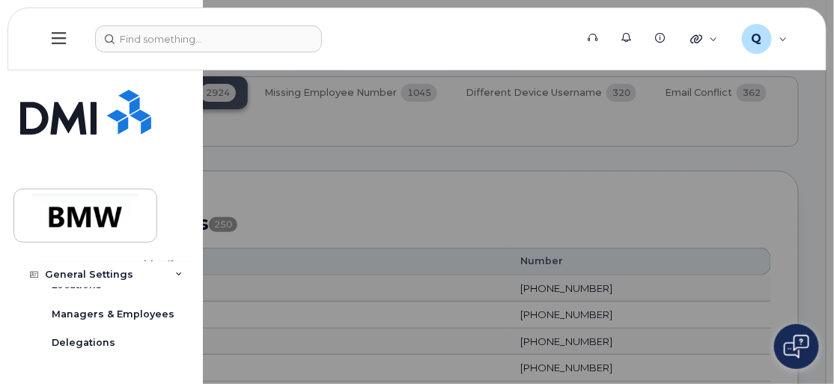
scroll to position [528, 0]
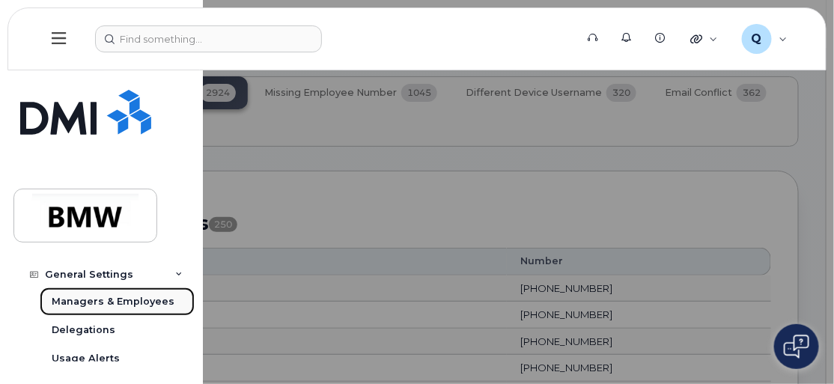
click at [120, 296] on div "Managers & Employees" at bounding box center [113, 301] width 123 height 13
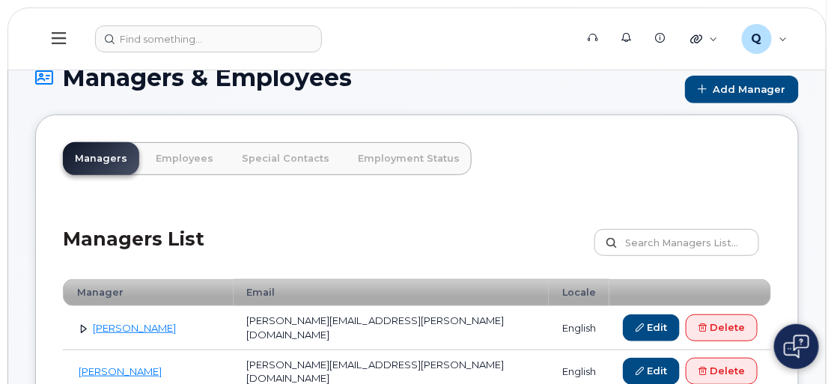
scroll to position [67, 0]
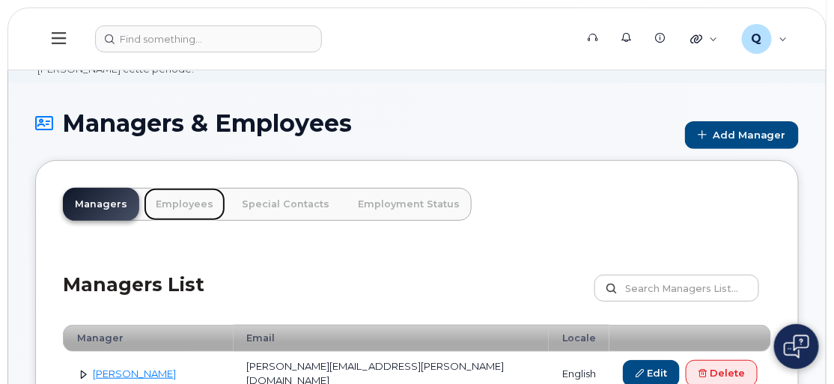
click at [177, 214] on link "Employees" at bounding box center [185, 204] width 82 height 33
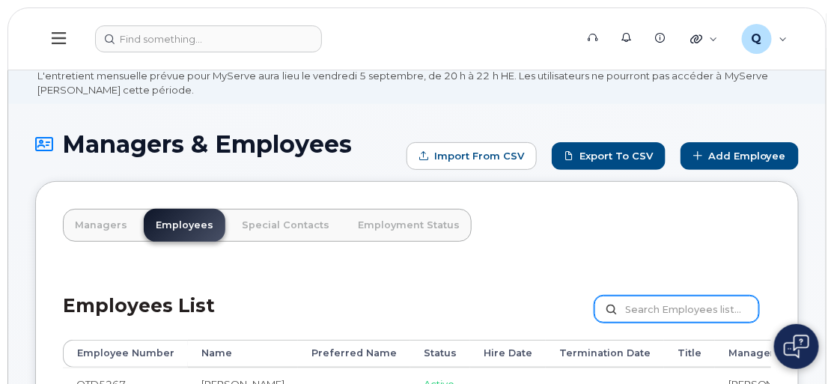
scroll to position [67, 0]
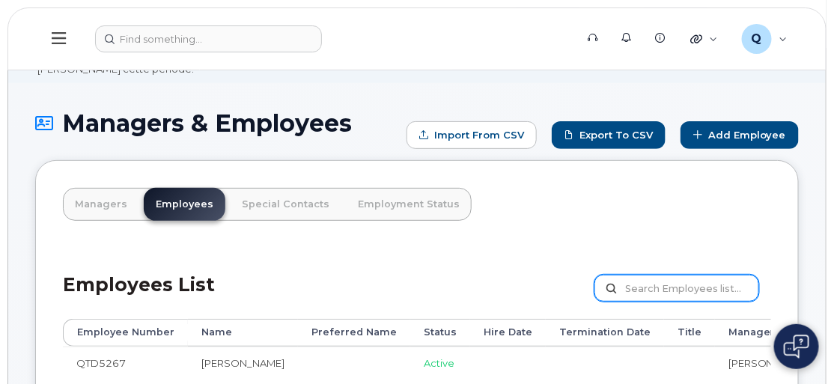
click at [671, 302] on input "text" at bounding box center [676, 288] width 165 height 27
type input "[PERSON_NAME]"
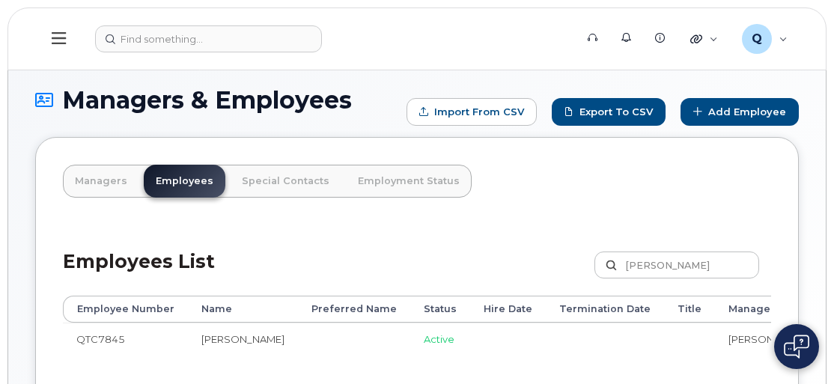
scroll to position [172, 0]
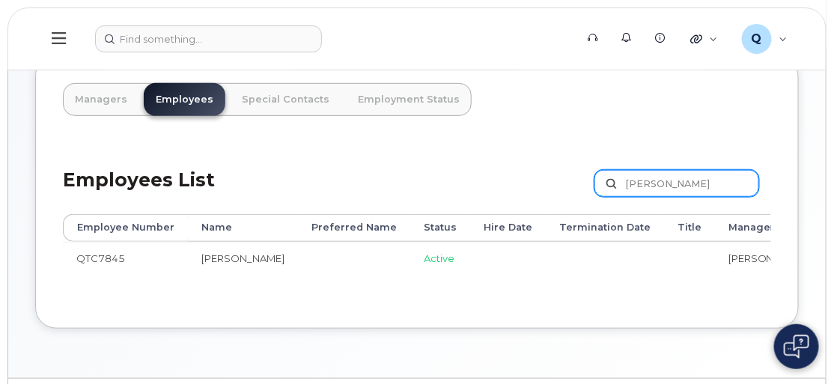
click at [724, 197] on input "[PERSON_NAME]" at bounding box center [676, 183] width 165 height 27
drag, startPoint x: 671, startPoint y: 197, endPoint x: 577, endPoint y: 198, distance: 94.3
click at [590, 198] on div "Employees List [PERSON_NAME] Customize Filter Refresh Export" at bounding box center [417, 178] width 708 height 71
paste input "Boaz Germa"
type input "Boaz German"
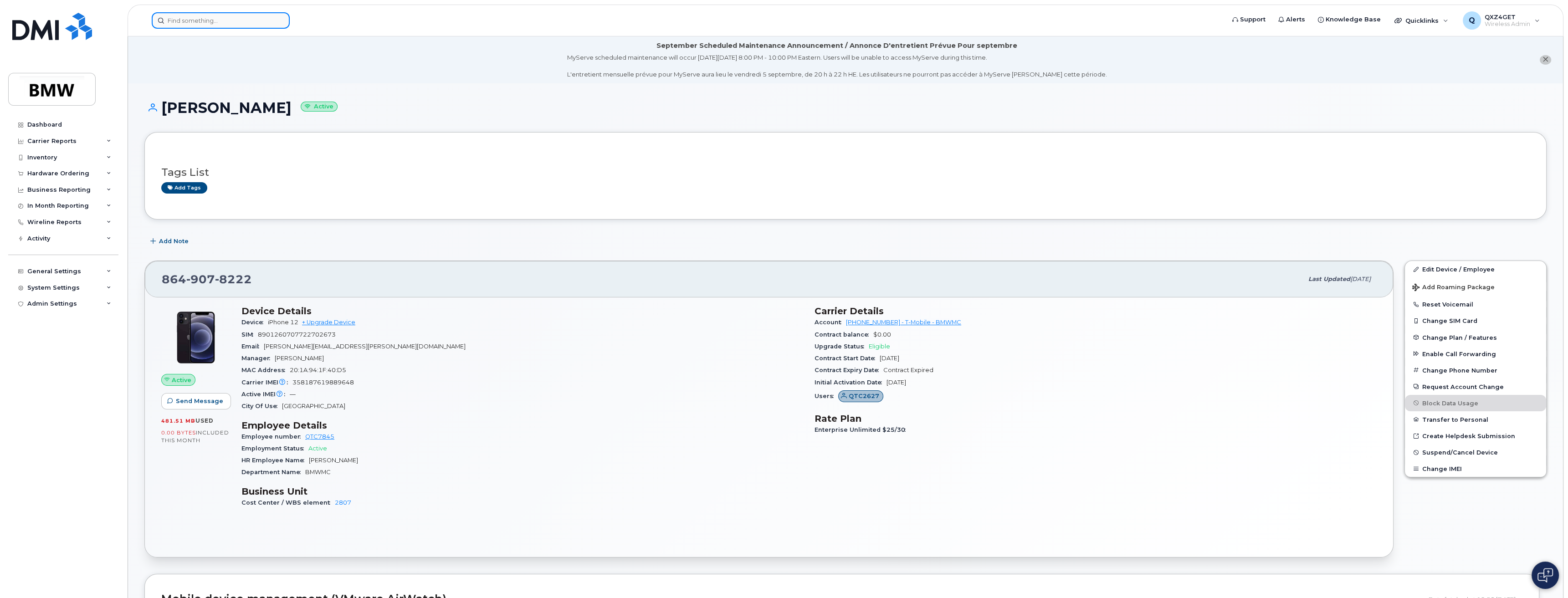
click at [287, 24] on input at bounding box center [220, 20] width 138 height 16
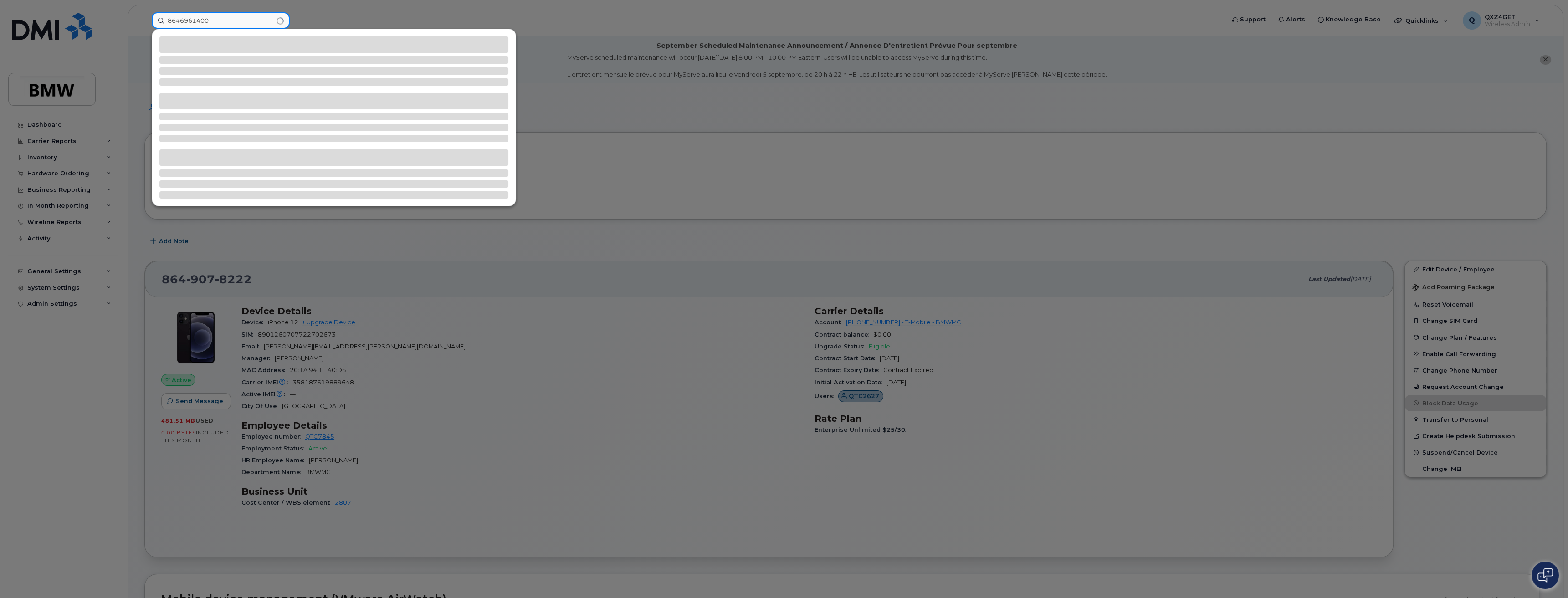
type input "8646961400"
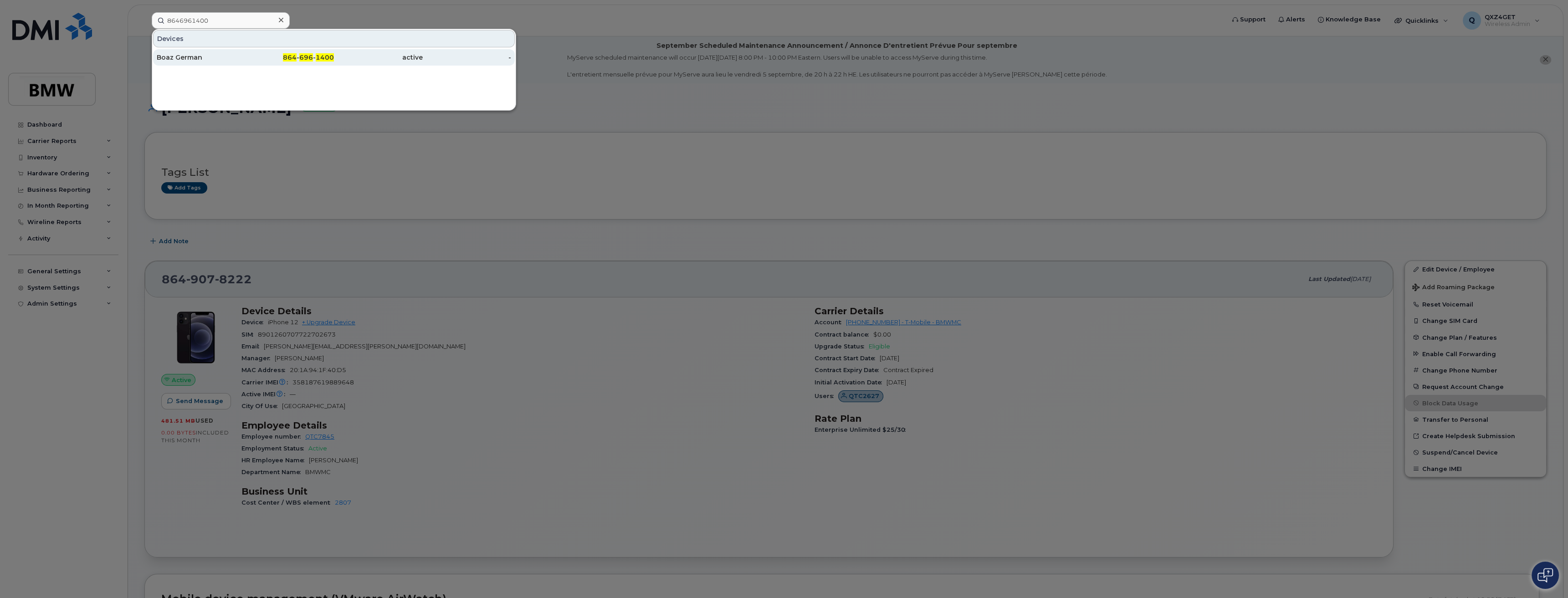
click at [195, 57] on div "Boaz German" at bounding box center [201, 57] width 89 height 9
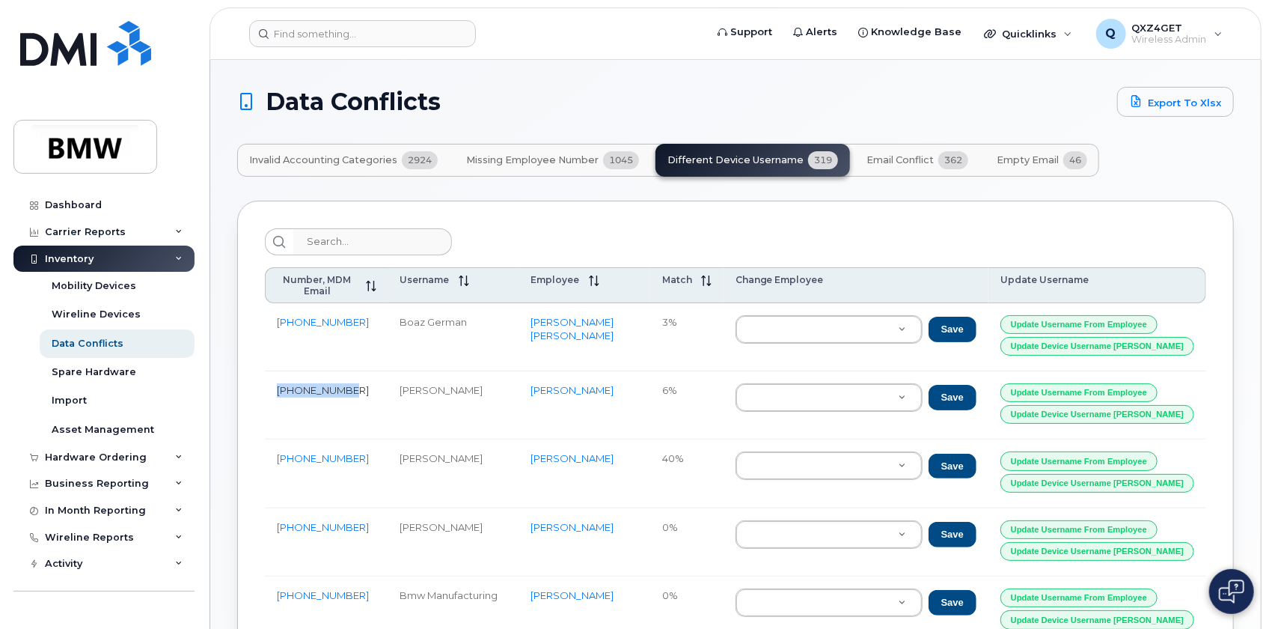
drag, startPoint x: 347, startPoint y: 375, endPoint x: 279, endPoint y: 378, distance: 67.4
click at [279, 378] on td "[PHONE_NUMBER]" at bounding box center [326, 405] width 123 height 68
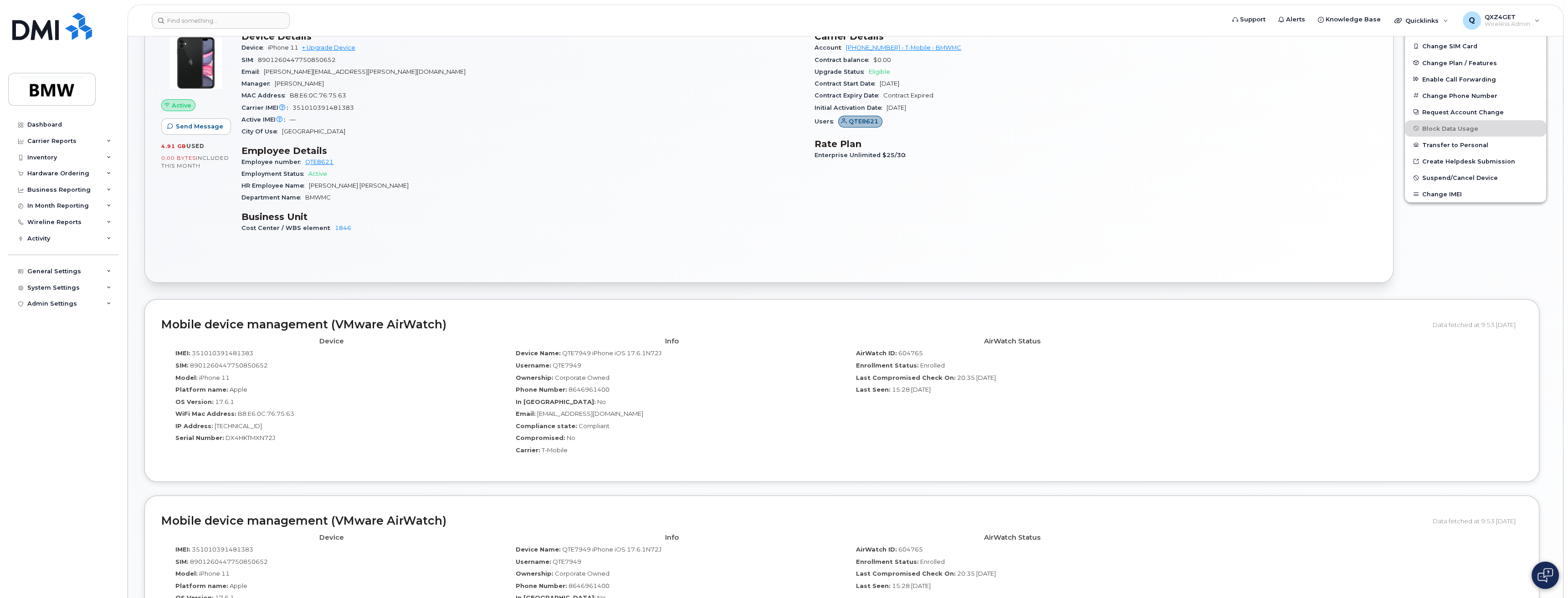
scroll to position [290, 0]
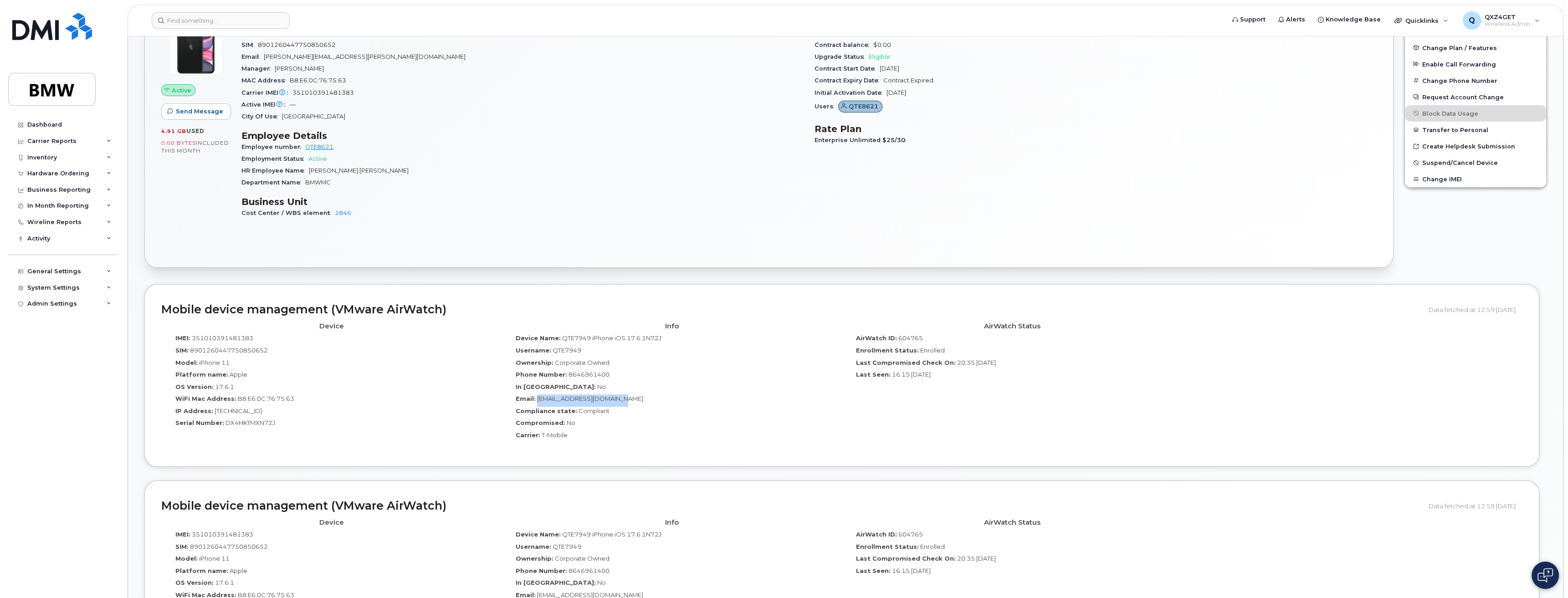
drag, startPoint x: 633, startPoint y: 395, endPoint x: 537, endPoint y: 396, distance: 96.0
click at [537, 396] on div "Email: Boaz.GB.German@bmwmc.com" at bounding box center [671, 400] width 327 height 12
copy span "[EMAIL_ADDRESS][DOMAIN_NAME]"
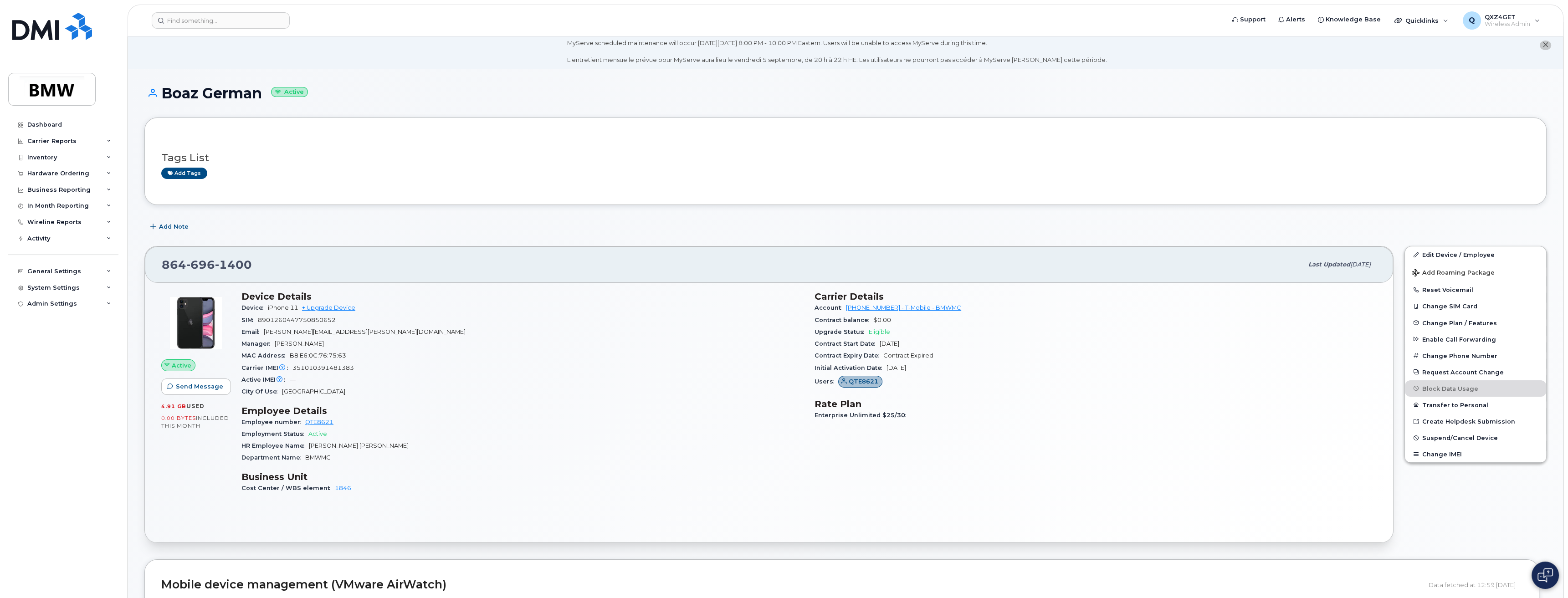
scroll to position [0, 0]
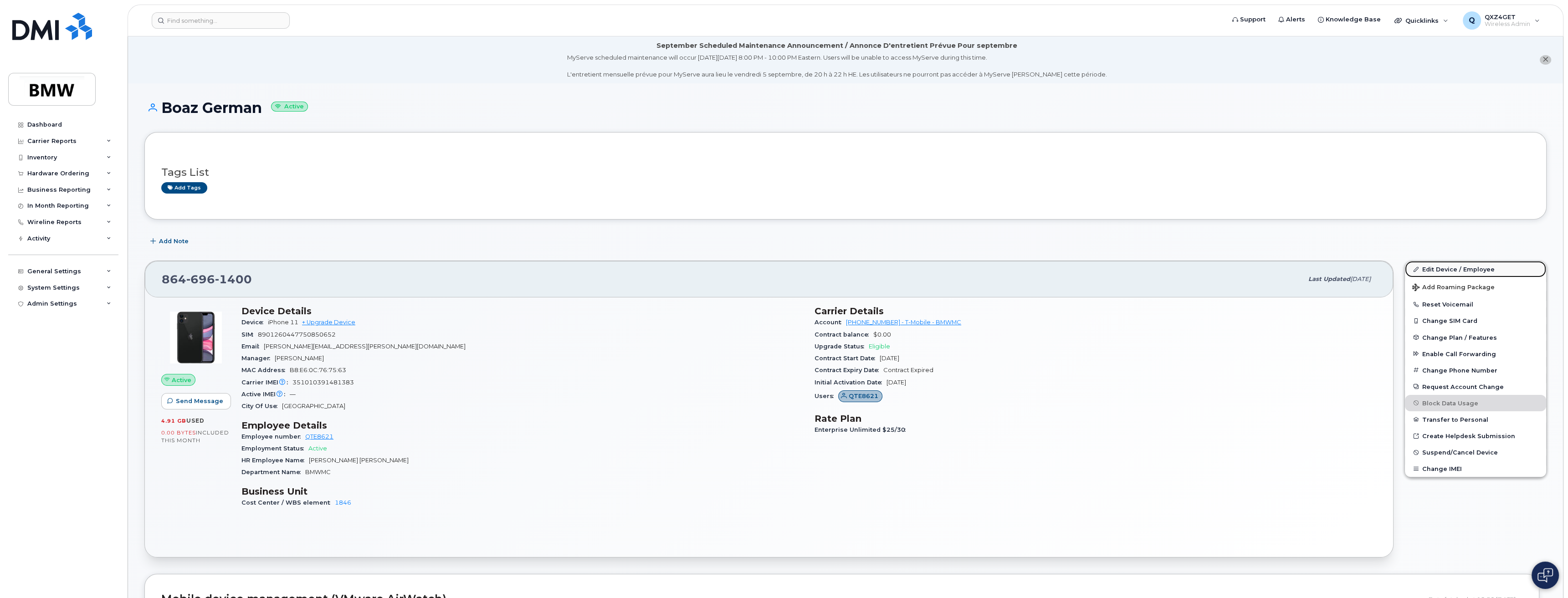
click at [1440, 269] on link "Edit Device / Employee" at bounding box center [1475, 269] width 141 height 16
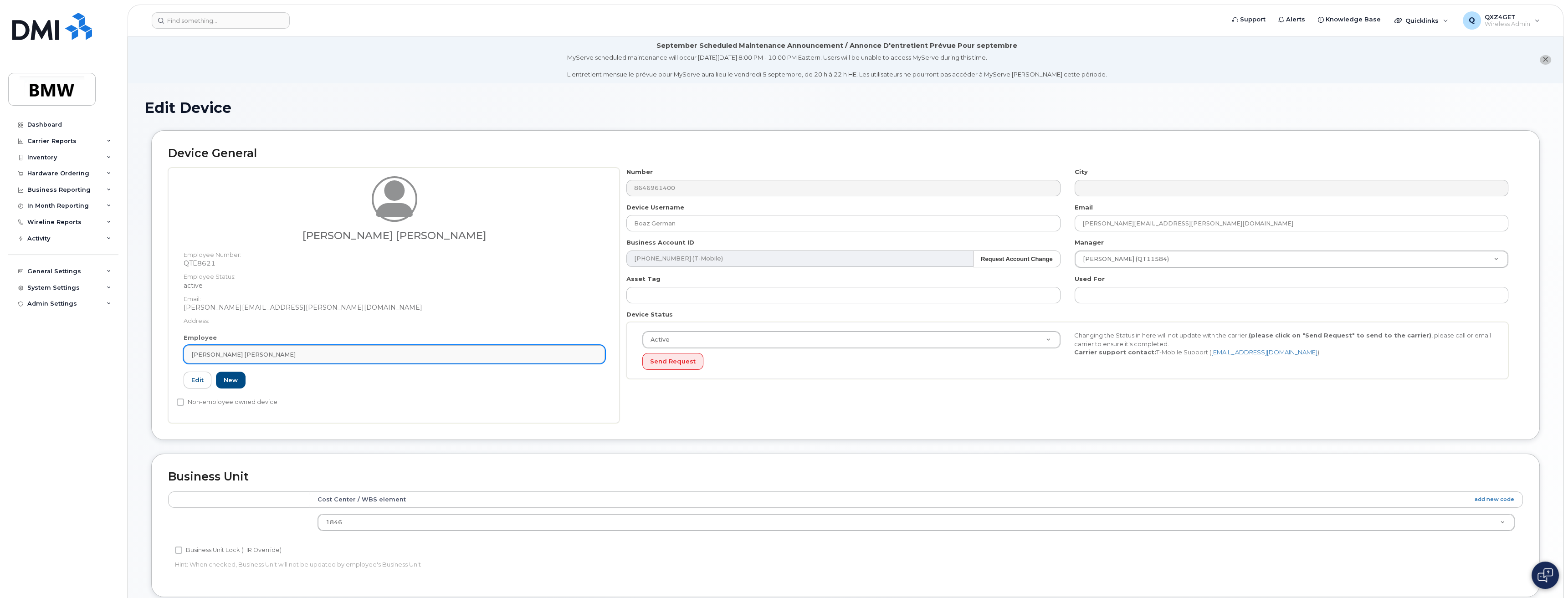
click at [256, 353] on div "[PERSON_NAME] [PERSON_NAME]" at bounding box center [394, 355] width 406 height 9
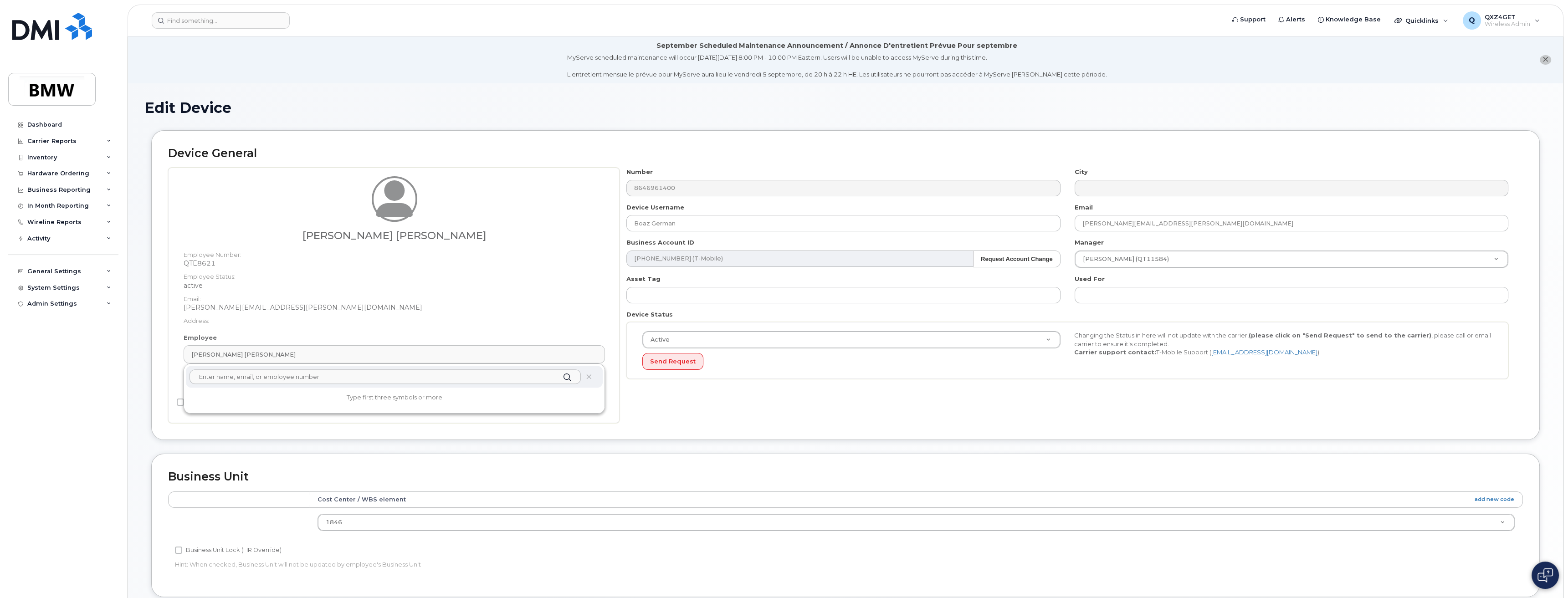
paste input "Boaz.GB.German@bmwmc.com"
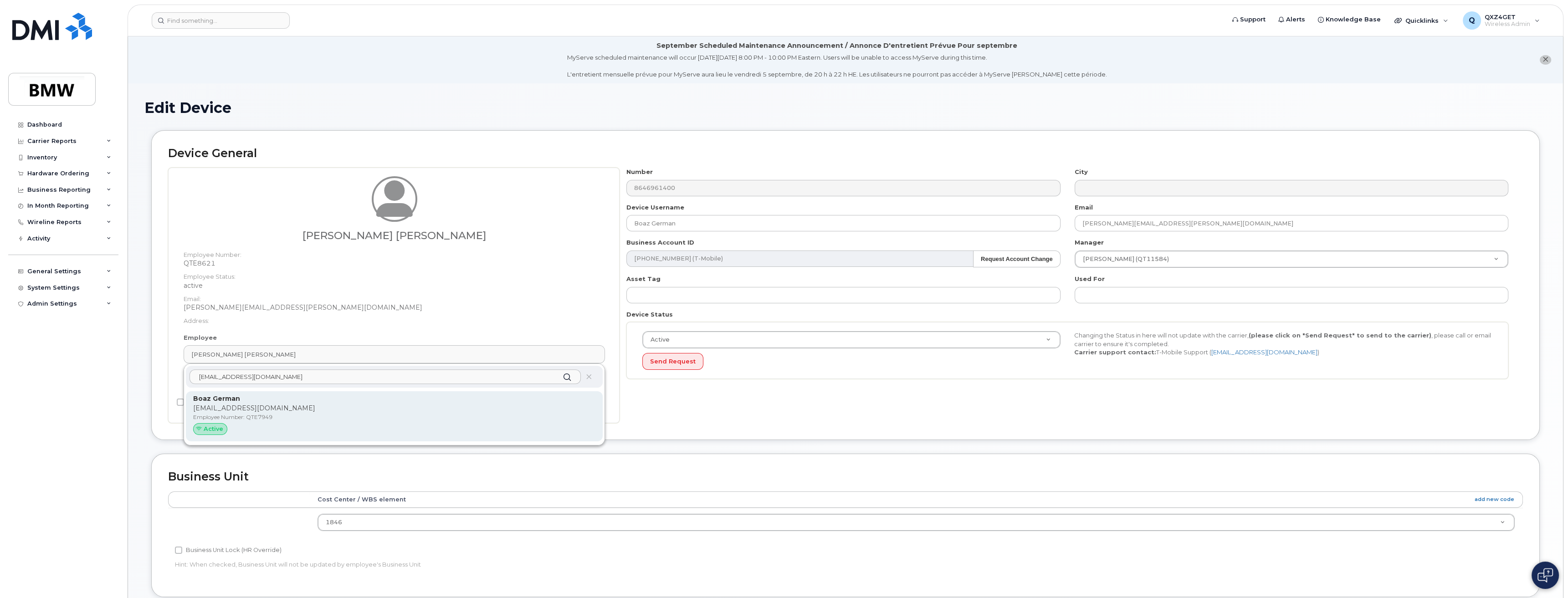
type input "Boaz.GB.German@bmwmc.com"
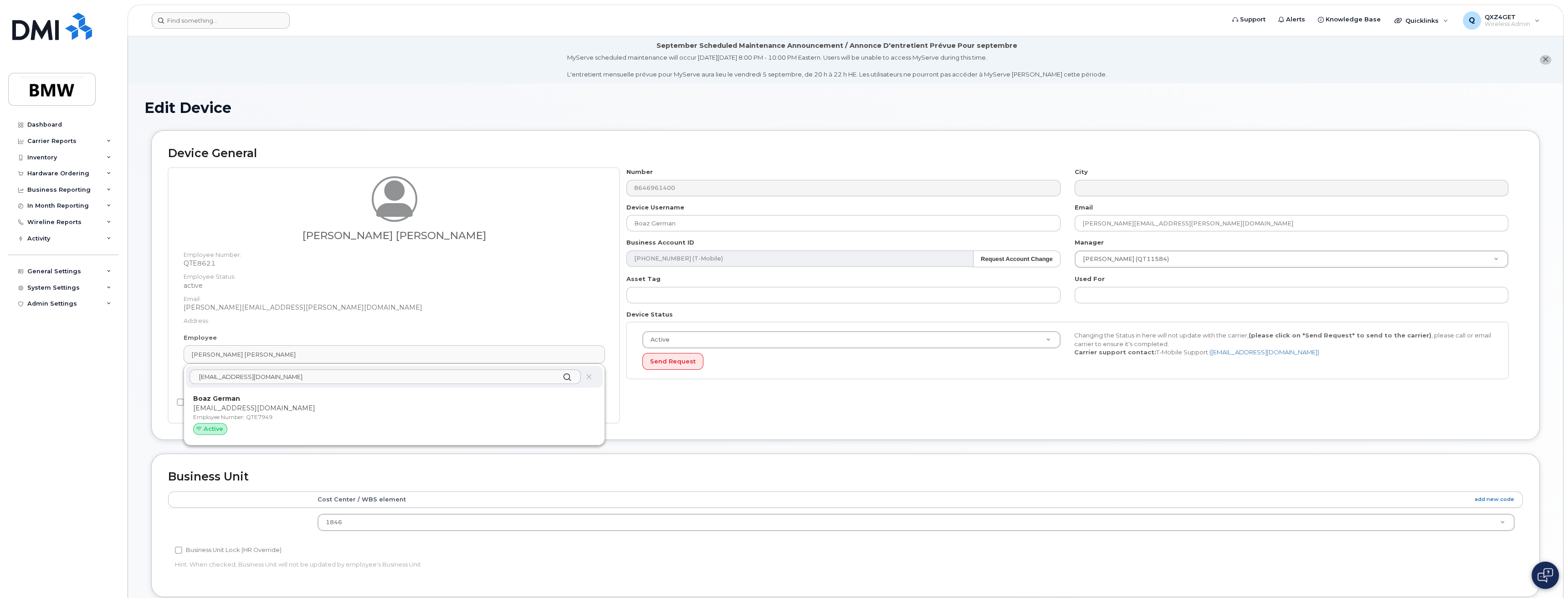
drag, startPoint x: 223, startPoint y: 415, endPoint x: 828, endPoint y: 27, distance: 718.7
click at [223, 415] on p "Employee Number: QTE7949" at bounding box center [394, 417] width 402 height 8
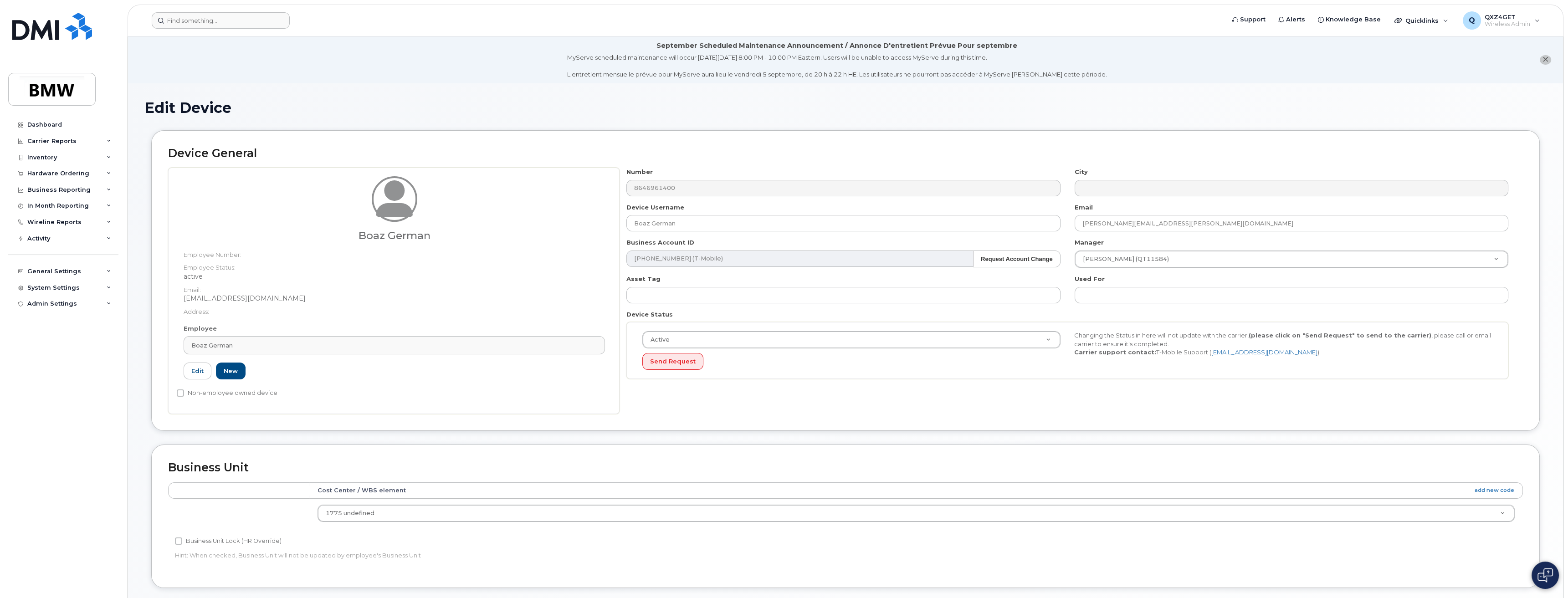
type input "QTE7949"
type input "boaz.gb.german@bmwmc.com"
type input "14966713"
drag, startPoint x: 711, startPoint y: 219, endPoint x: 659, endPoint y: 218, distance: 52.0
click at [609, 221] on div "Boaz German Employee Number: Employee Status: active Email: boaz.gb.german@bmwm…" at bounding box center [845, 290] width 1355 height 246
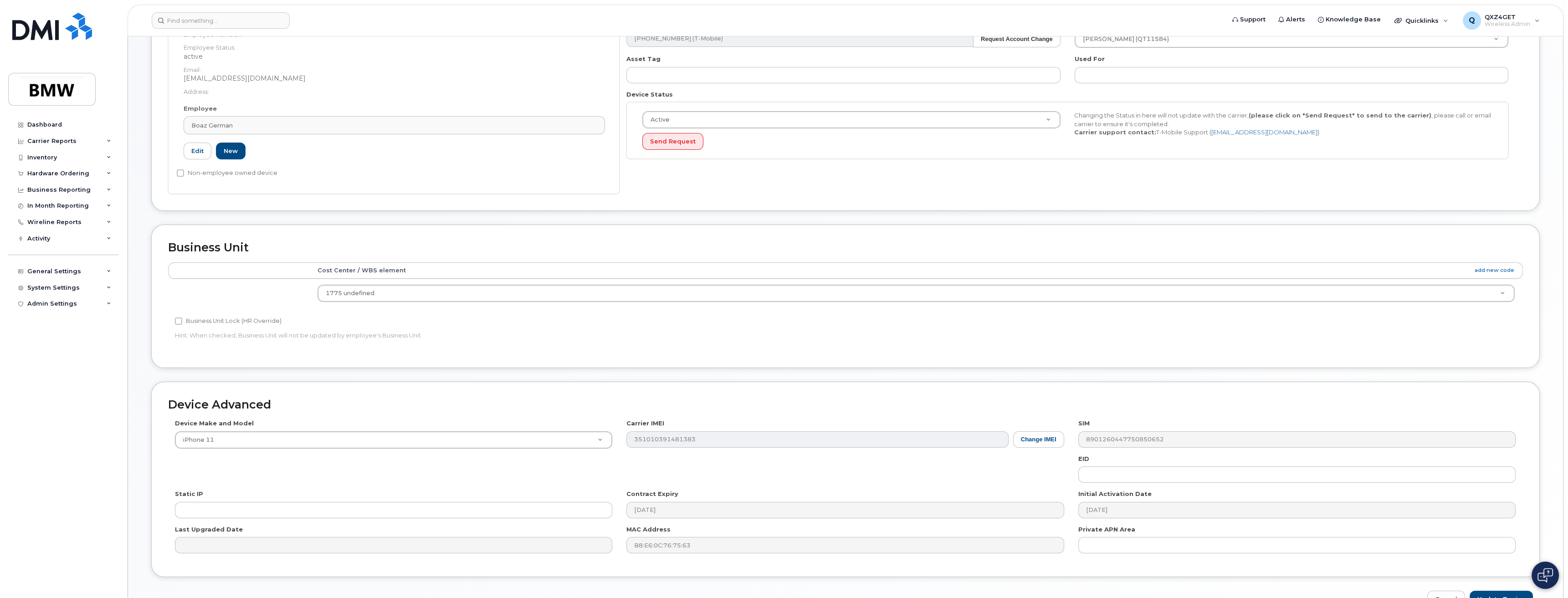
scroll to position [274, 0]
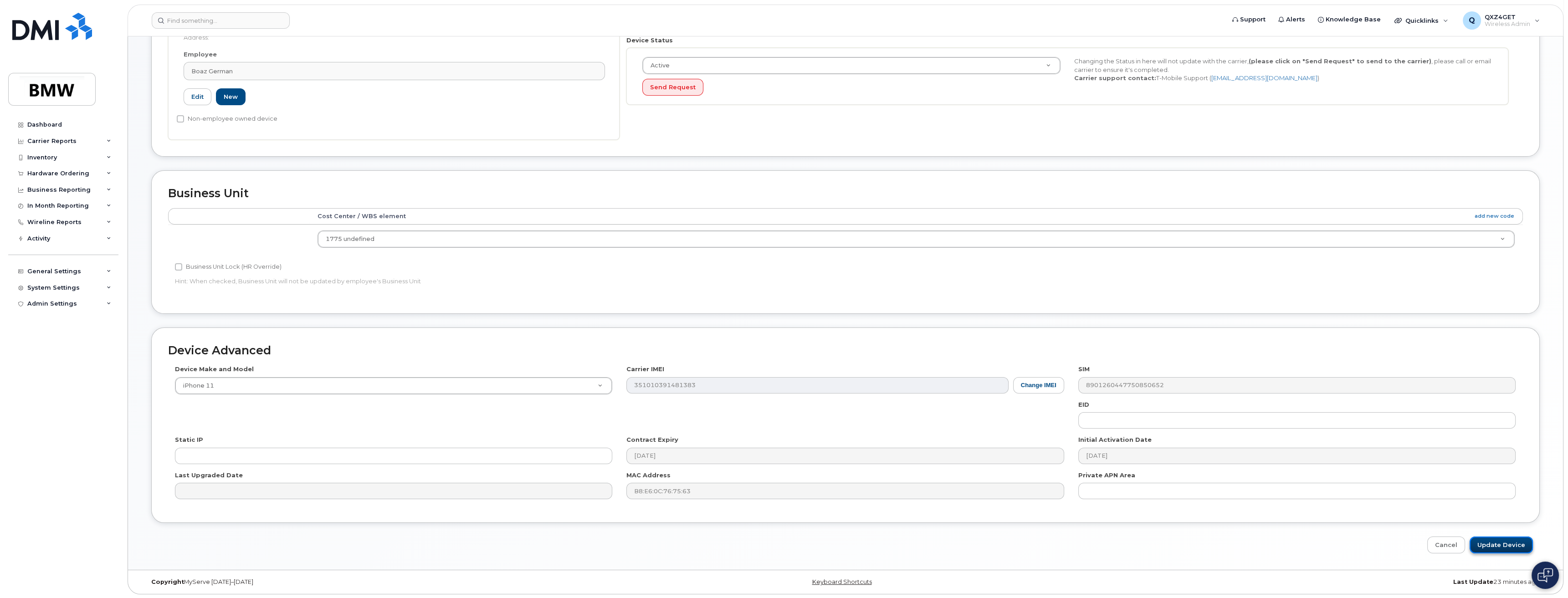
click at [1492, 546] on input "Update Device" at bounding box center [1501, 545] width 63 height 17
type input "Saving..."
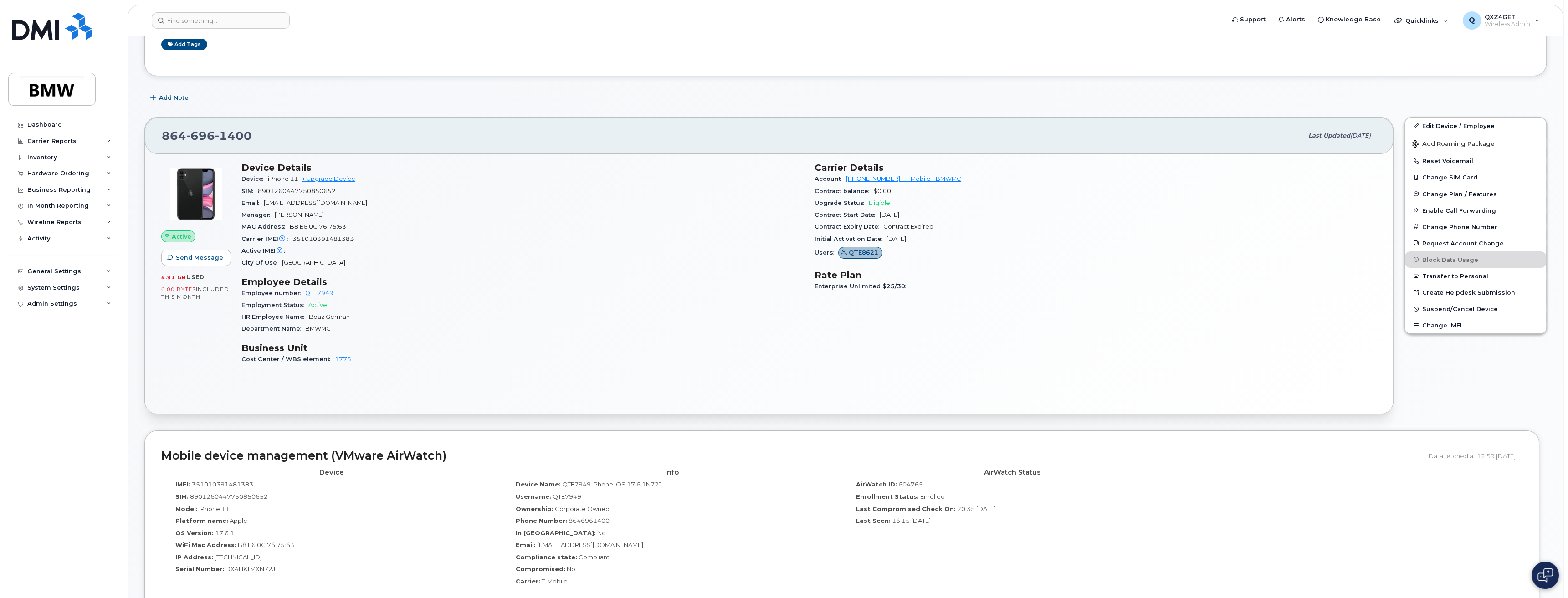
scroll to position [124, 0]
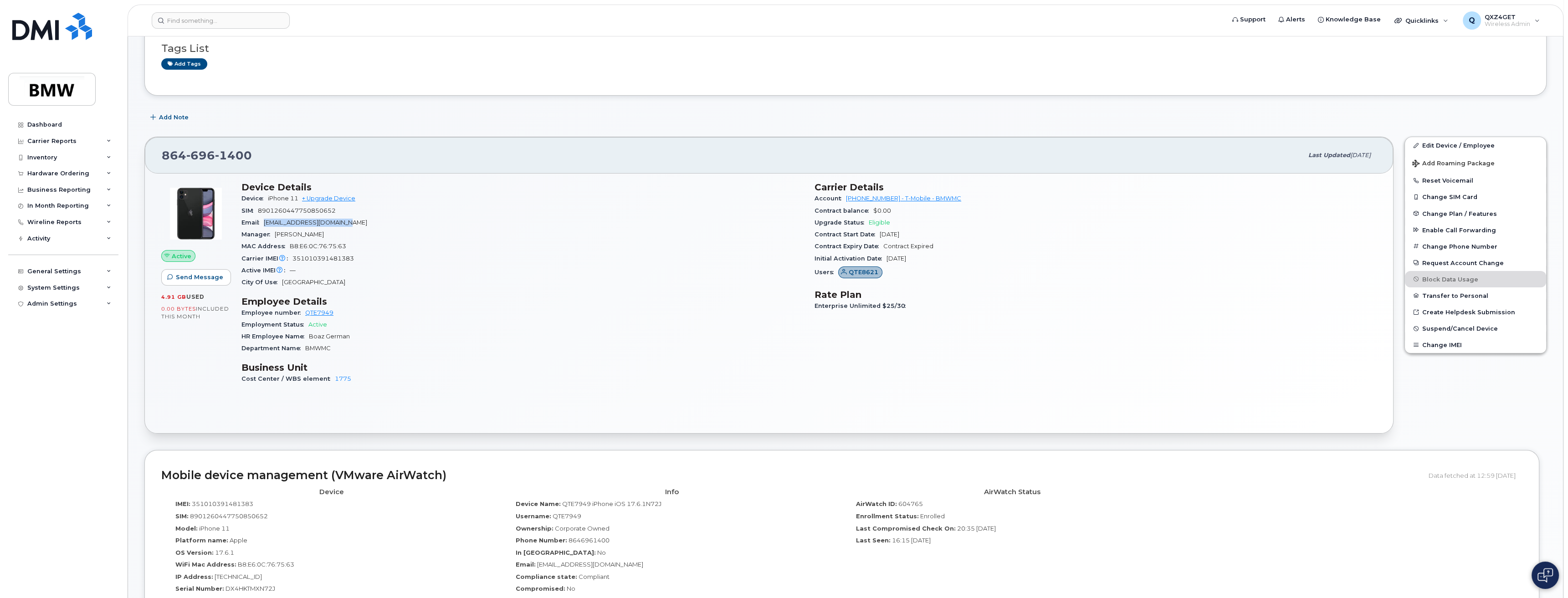
drag, startPoint x: 356, startPoint y: 223, endPoint x: 265, endPoint y: 220, distance: 91.0
click at [265, 220] on span "[EMAIL_ADDRESS][DOMAIN_NAME]" at bounding box center [315, 222] width 103 height 7
copy span "[EMAIL_ADDRESS][DOMAIN_NAME]"
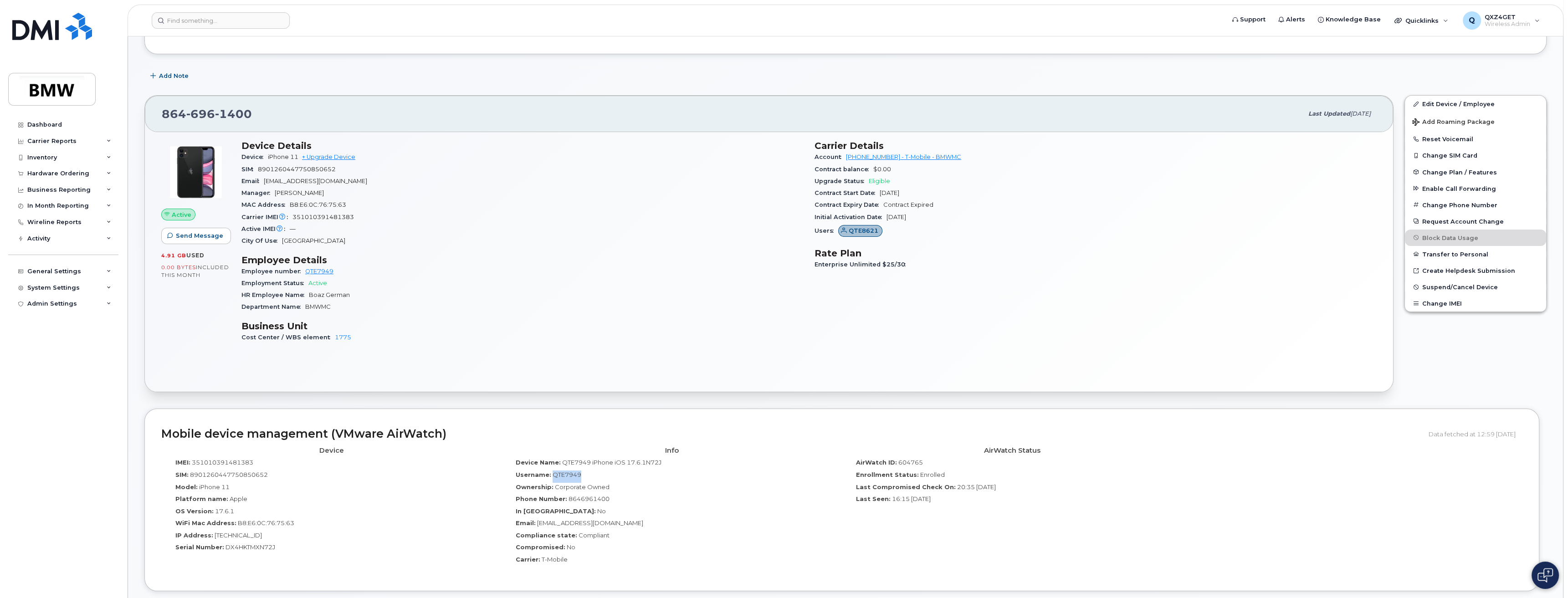
drag, startPoint x: 582, startPoint y: 472, endPoint x: 551, endPoint y: 473, distance: 31.0
click at [551, 473] on div "Username: QTE7949" at bounding box center [671, 476] width 327 height 12
copy span "QTE7949"
drag, startPoint x: 366, startPoint y: 181, endPoint x: 267, endPoint y: 182, distance: 99.0
click at [267, 182] on div "Email boaz.gb.german@bmwmc.com" at bounding box center [523, 181] width 562 height 12
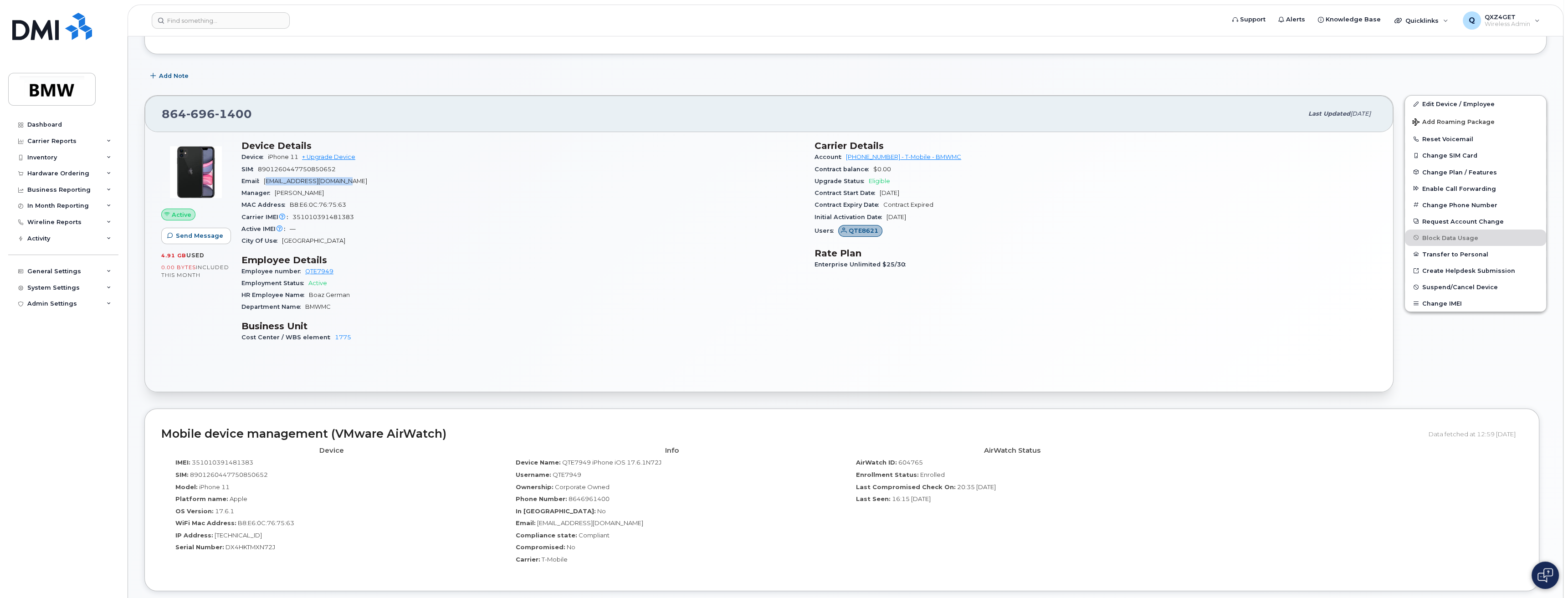
click at [366, 180] on div "Email boaz.gb.german@bmwmc.com" at bounding box center [523, 181] width 562 height 12
drag, startPoint x: 363, startPoint y: 180, endPoint x: 269, endPoint y: 185, distance: 94.1
click at [269, 185] on div "Email boaz.gb.german@bmwmc.com" at bounding box center [523, 181] width 562 height 12
click at [1435, 100] on link "Edit Device / Employee" at bounding box center [1475, 103] width 141 height 16
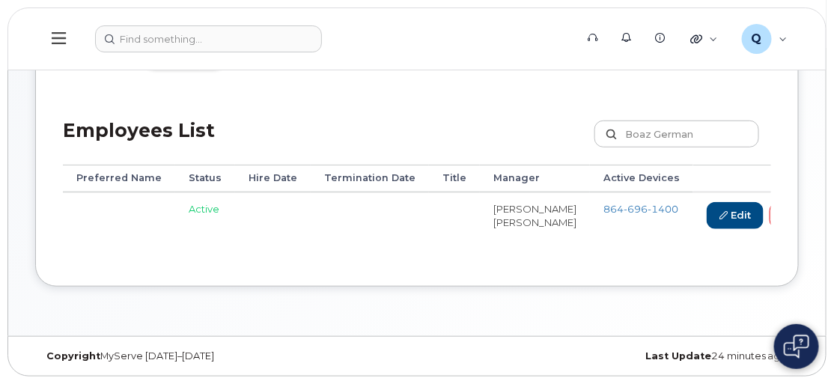
scroll to position [0, 209]
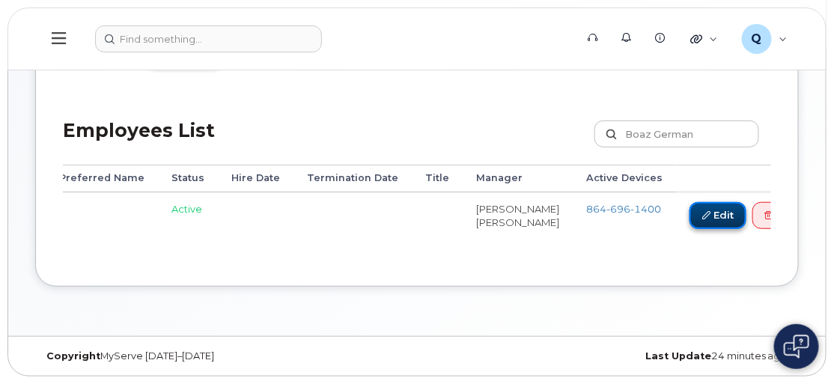
click at [689, 202] on link "Edit" at bounding box center [717, 216] width 57 height 28
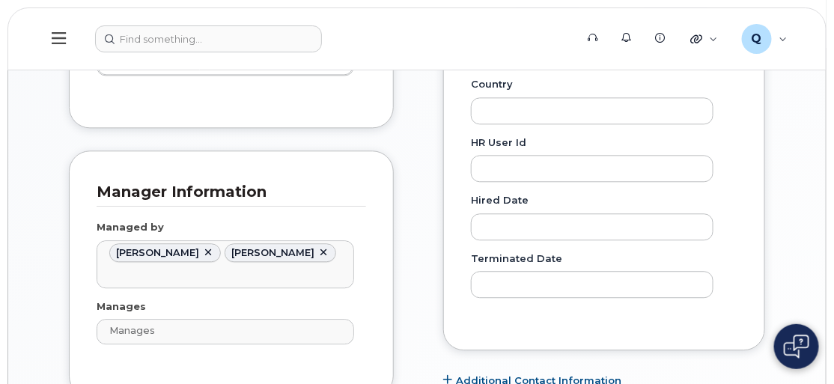
scroll to position [884, 0]
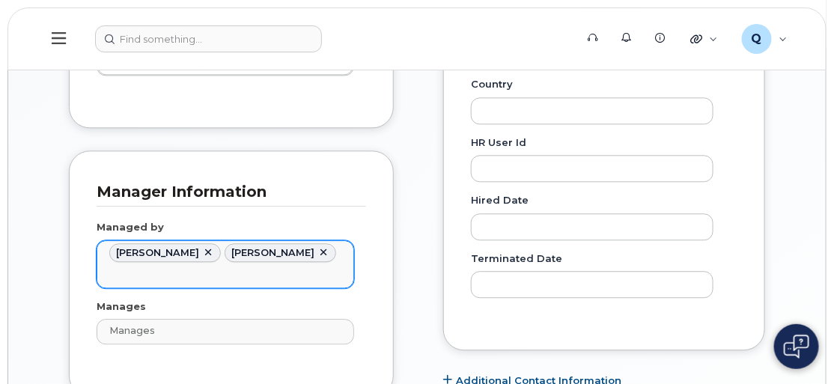
click at [214, 259] on link at bounding box center [208, 253] width 12 height 12
type input "1899240"
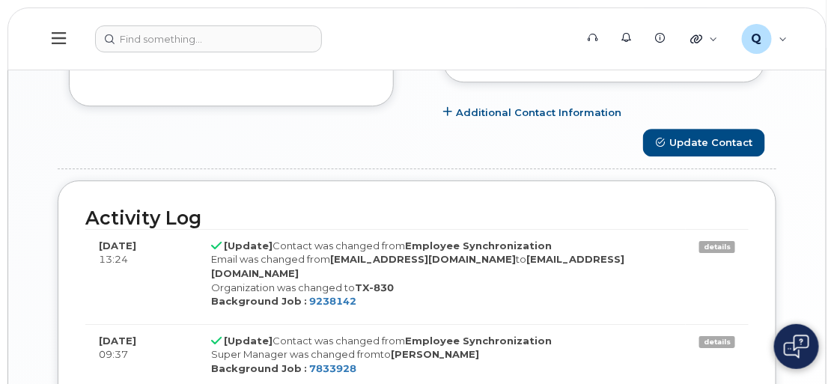
scroll to position [1156, 0]
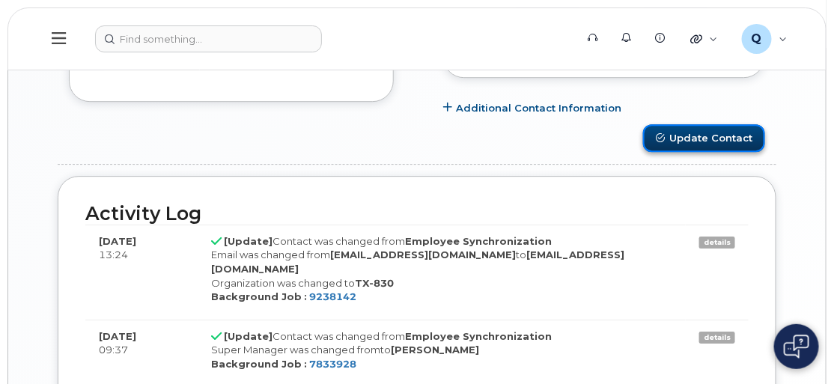
click at [714, 144] on button "Update Contact" at bounding box center [704, 138] width 122 height 28
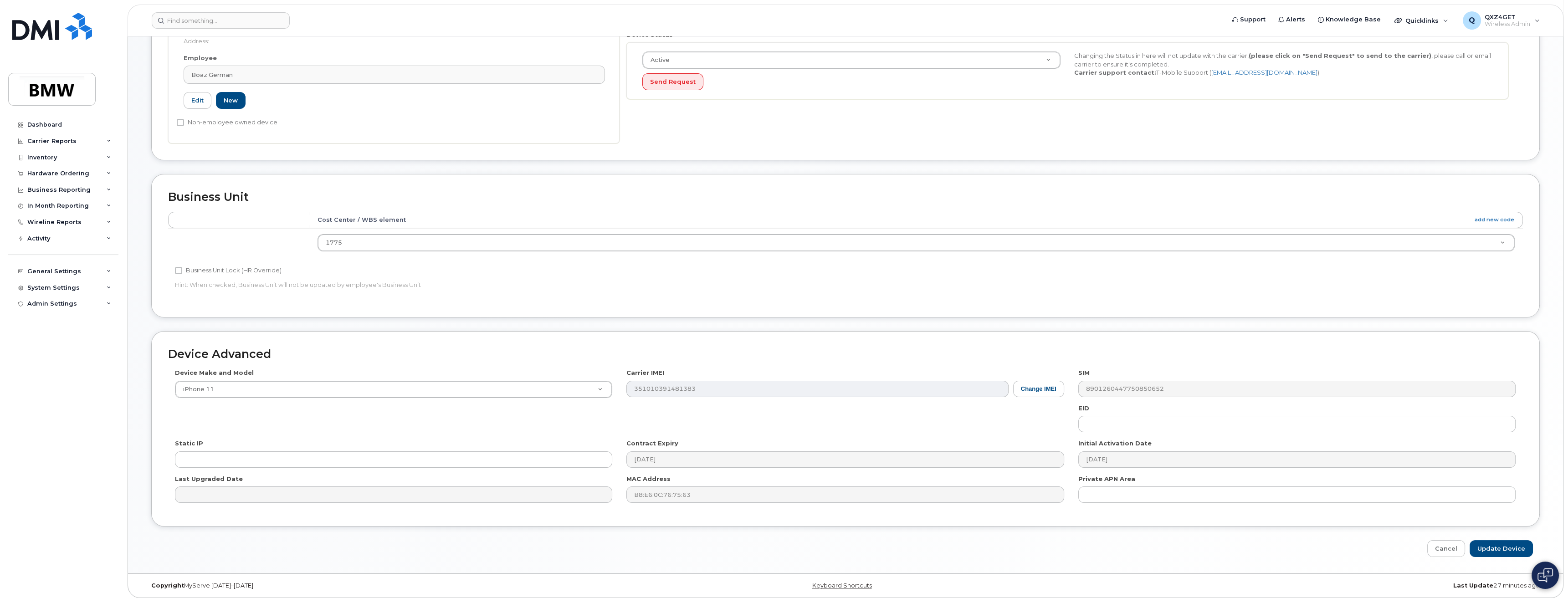
scroll to position [283, 0]
click at [1516, 541] on input "Update Device" at bounding box center [1501, 545] width 63 height 17
type input "Saving..."
